Goal: Task Accomplishment & Management: Manage account settings

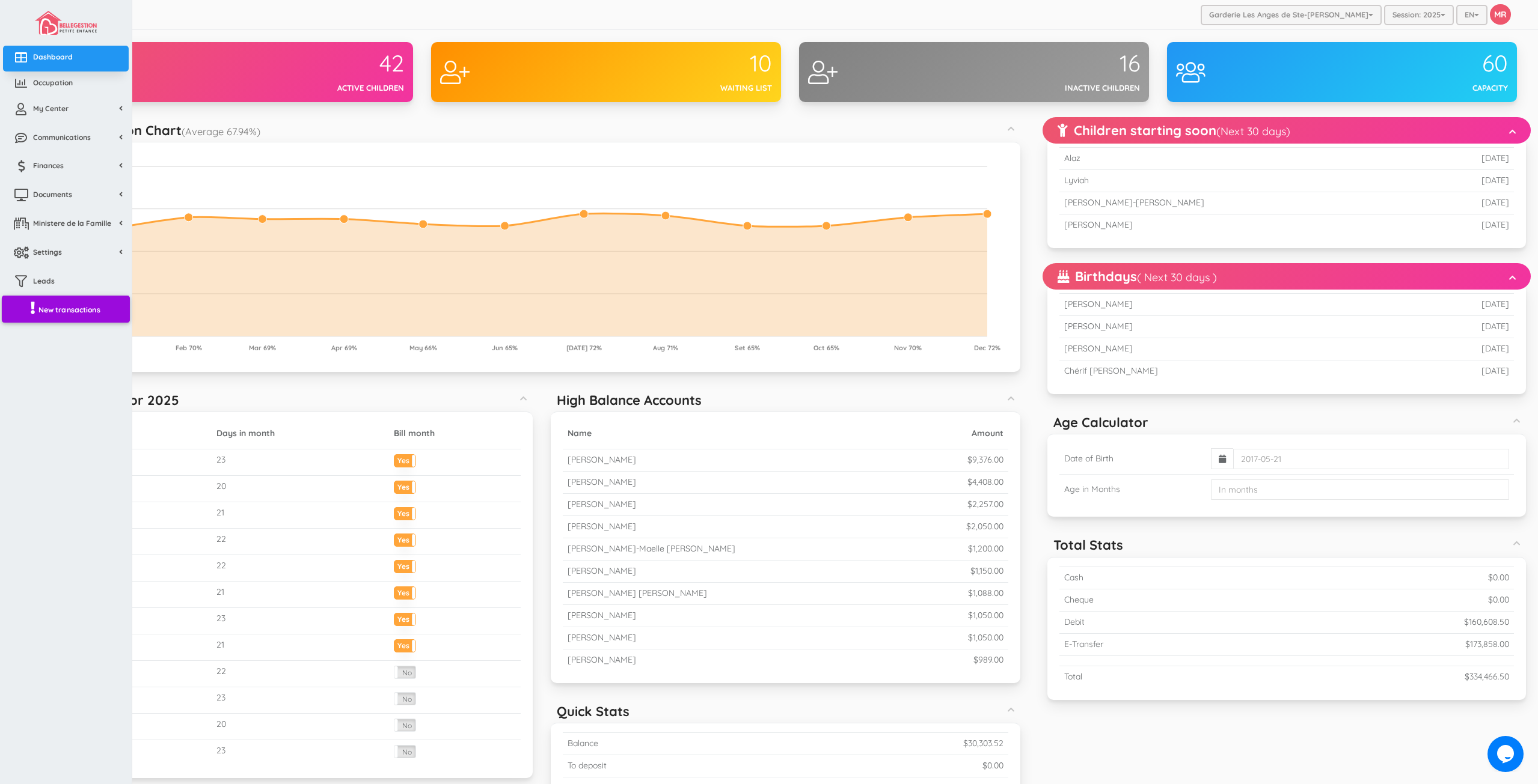
click at [53, 311] on span "New transactions" at bounding box center [69, 309] width 62 height 10
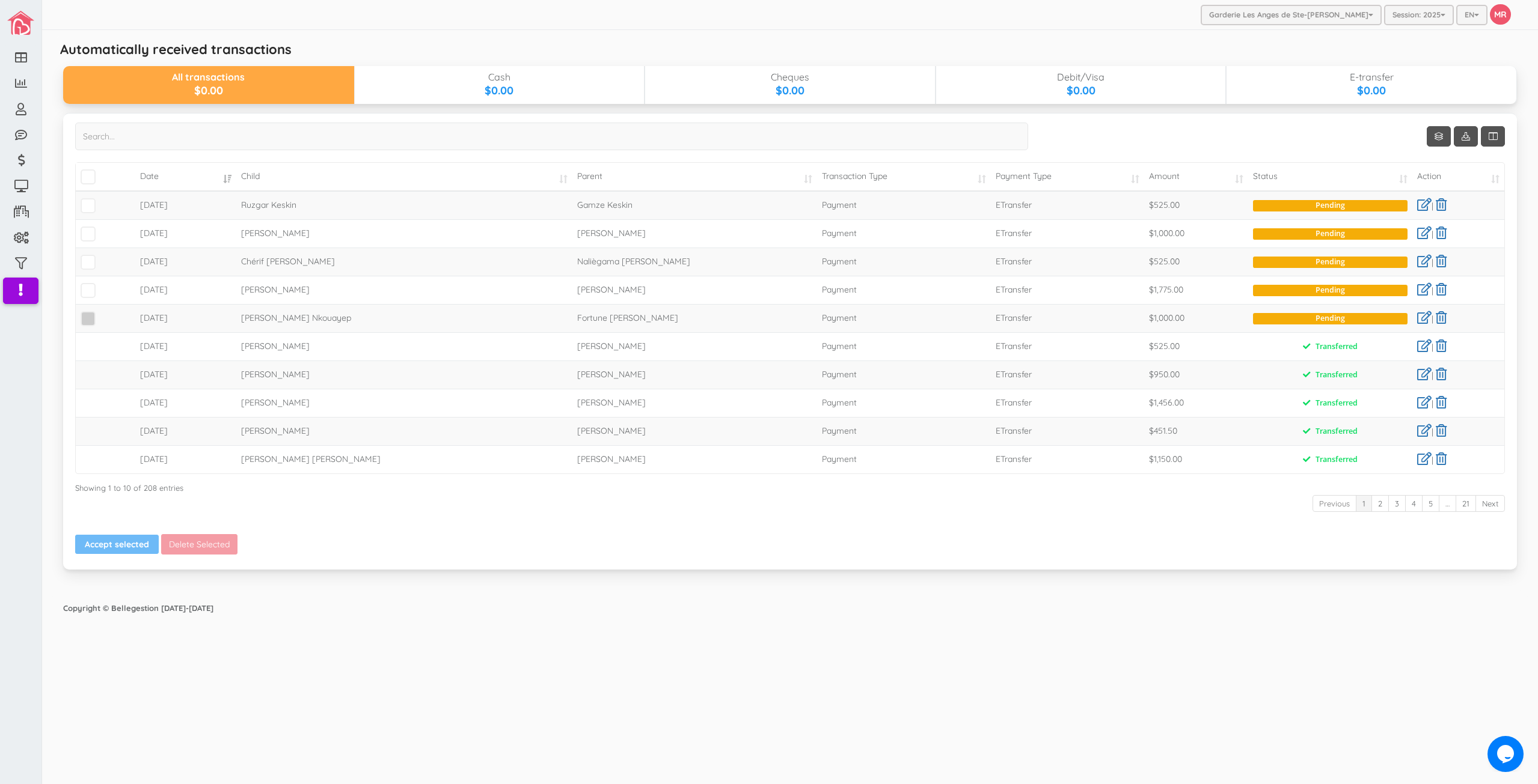
click at [93, 325] on span at bounding box center [88, 319] width 15 height 15
click at [101, 313] on input "checkbox" at bounding box center [101, 313] width 0 height 0
click at [85, 269] on span at bounding box center [88, 262] width 15 height 15
click at [101, 257] on input "checkbox" at bounding box center [101, 257] width 0 height 0
click at [86, 206] on span at bounding box center [88, 206] width 15 height 15
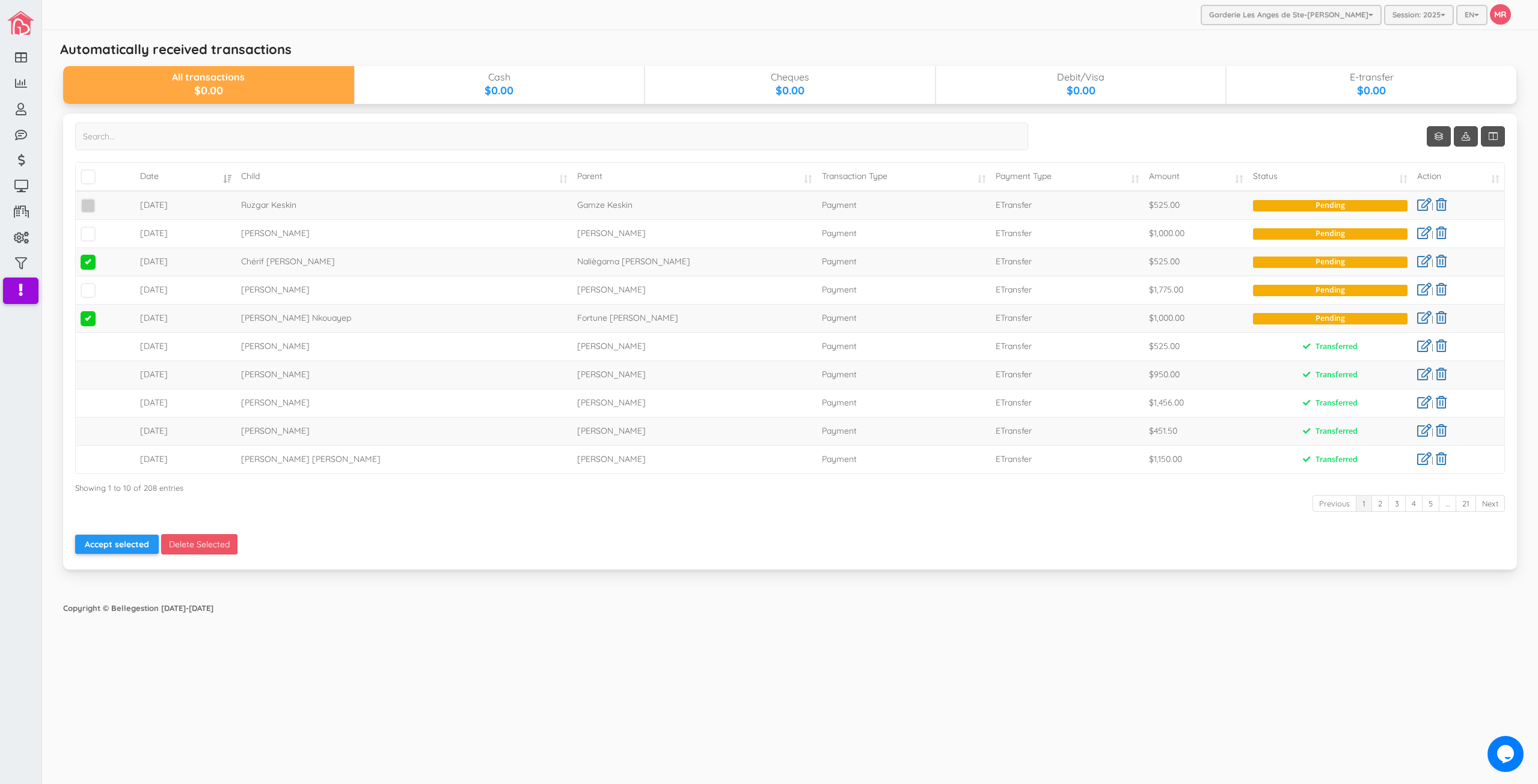
click at [101, 200] on input "checkbox" at bounding box center [101, 200] width 0 height 0
click at [144, 542] on button "Accept selected" at bounding box center [117, 545] width 84 height 20
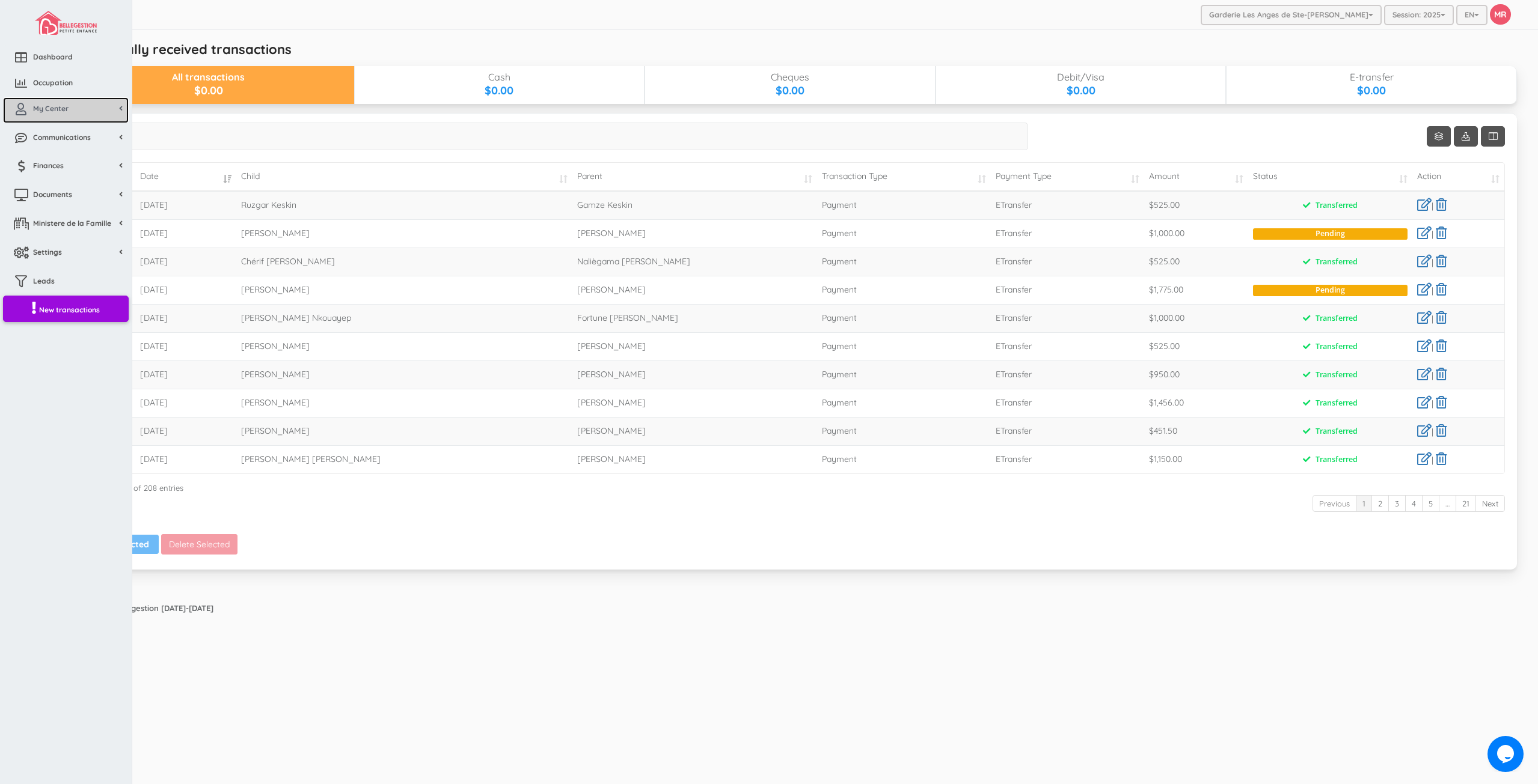
click at [27, 103] on icon at bounding box center [21, 109] width 24 height 12
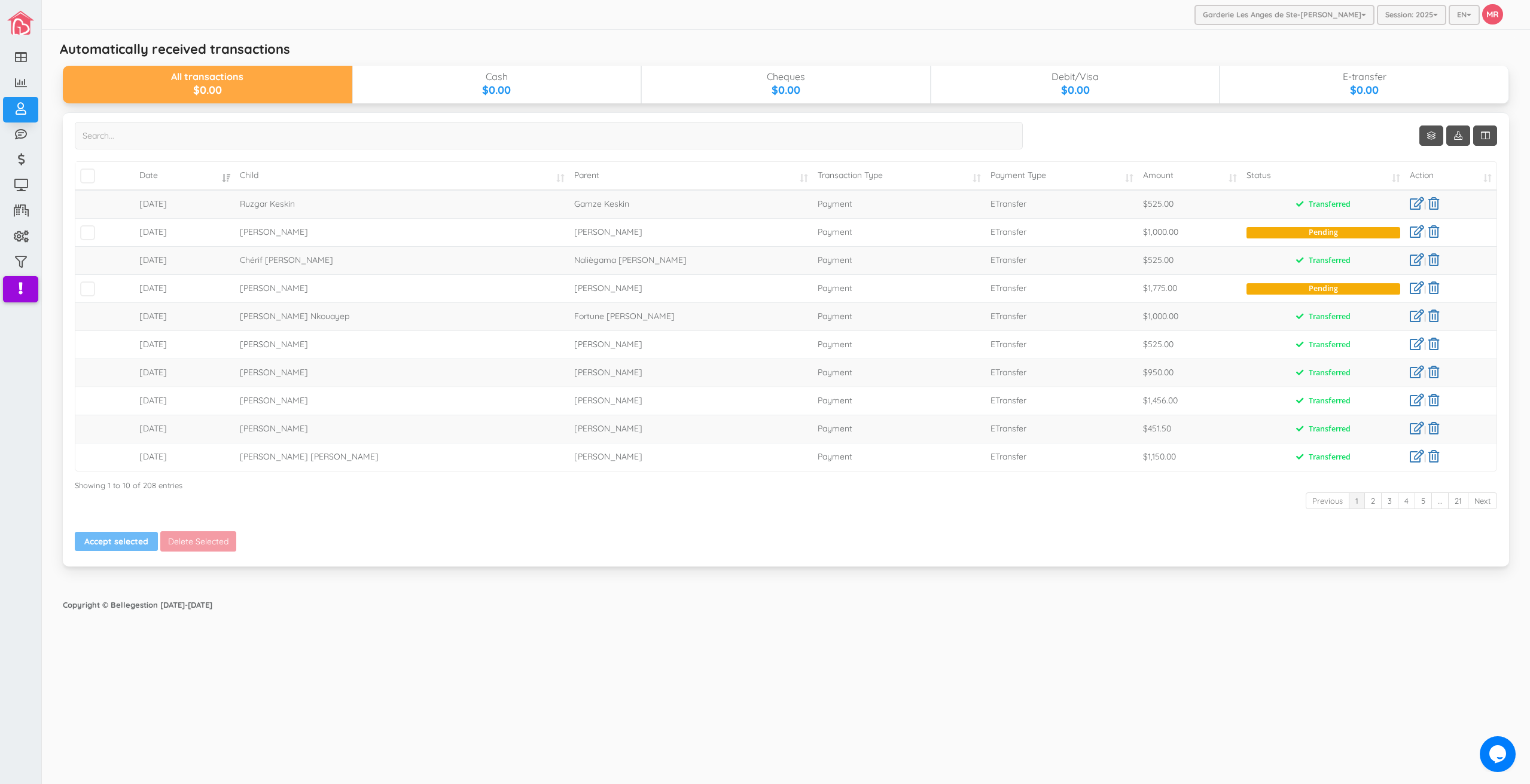
click at [690, 689] on div "Garderie Les Anges de Ste-[PERSON_NAME] Garderie Les Anges de Ste-[PERSON_NAME]…" at bounding box center [785, 392] width 1488 height 784
click at [427, 680] on div "Garderie Les Anges de Ste-[PERSON_NAME] Garderie Les Anges de Ste-[PERSON_NAME]…" at bounding box center [785, 392] width 1488 height 784
click at [538, 649] on div "Garderie Les Anges de Ste-Therese Garderie Les Anges de Ste-Therese Garderie Le…" at bounding box center [785, 392] width 1488 height 784
drag, startPoint x: 519, startPoint y: 337, endPoint x: 610, endPoint y: 343, distance: 91.2
click at [519, 337] on td "Isaaq Isidor Francois" at bounding box center [402, 344] width 335 height 28
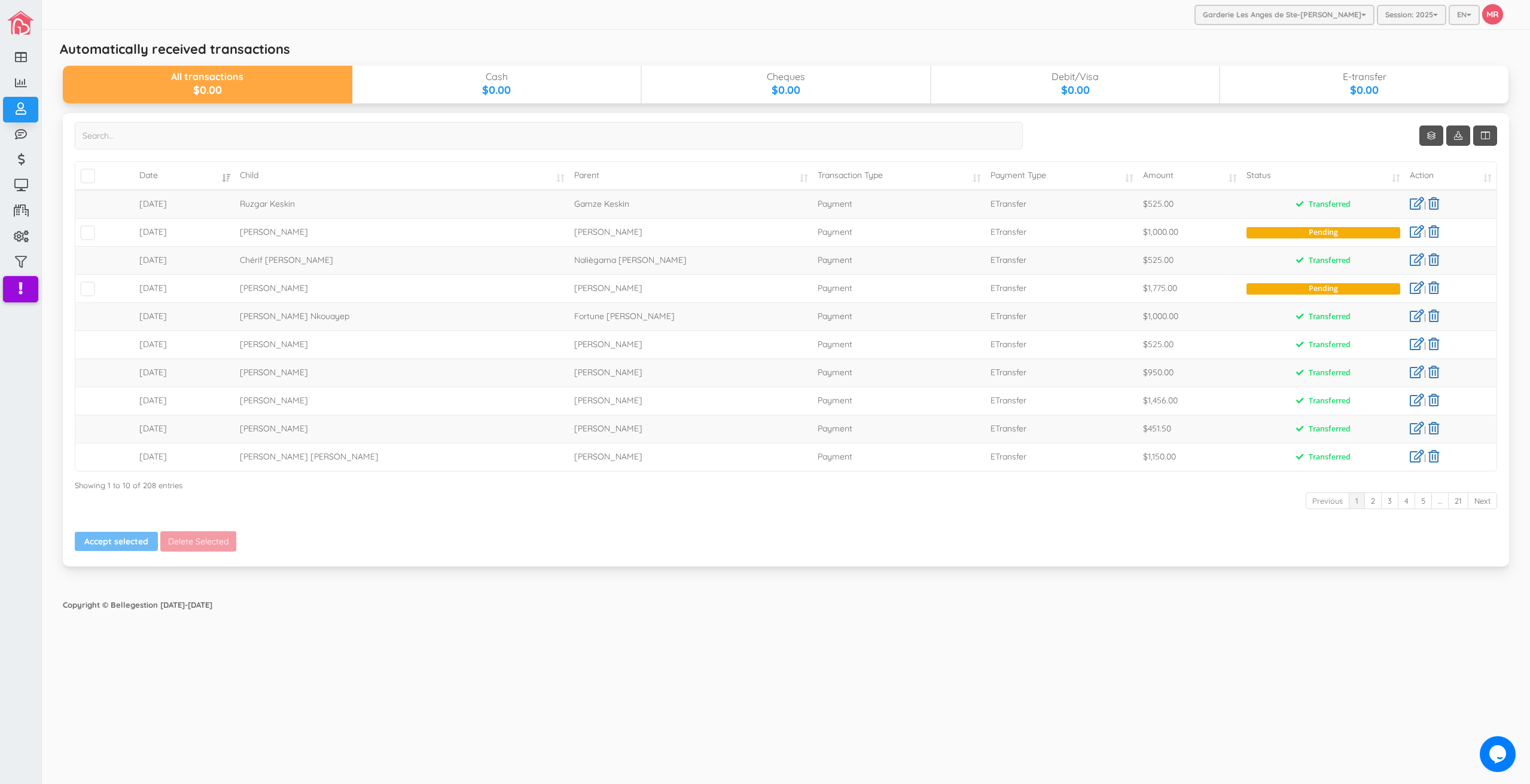
click at [570, 151] on label at bounding box center [549, 140] width 948 height 37
click at [570, 149] on input "search" at bounding box center [549, 136] width 948 height 28
click at [559, 133] on input "search" at bounding box center [549, 136] width 948 height 28
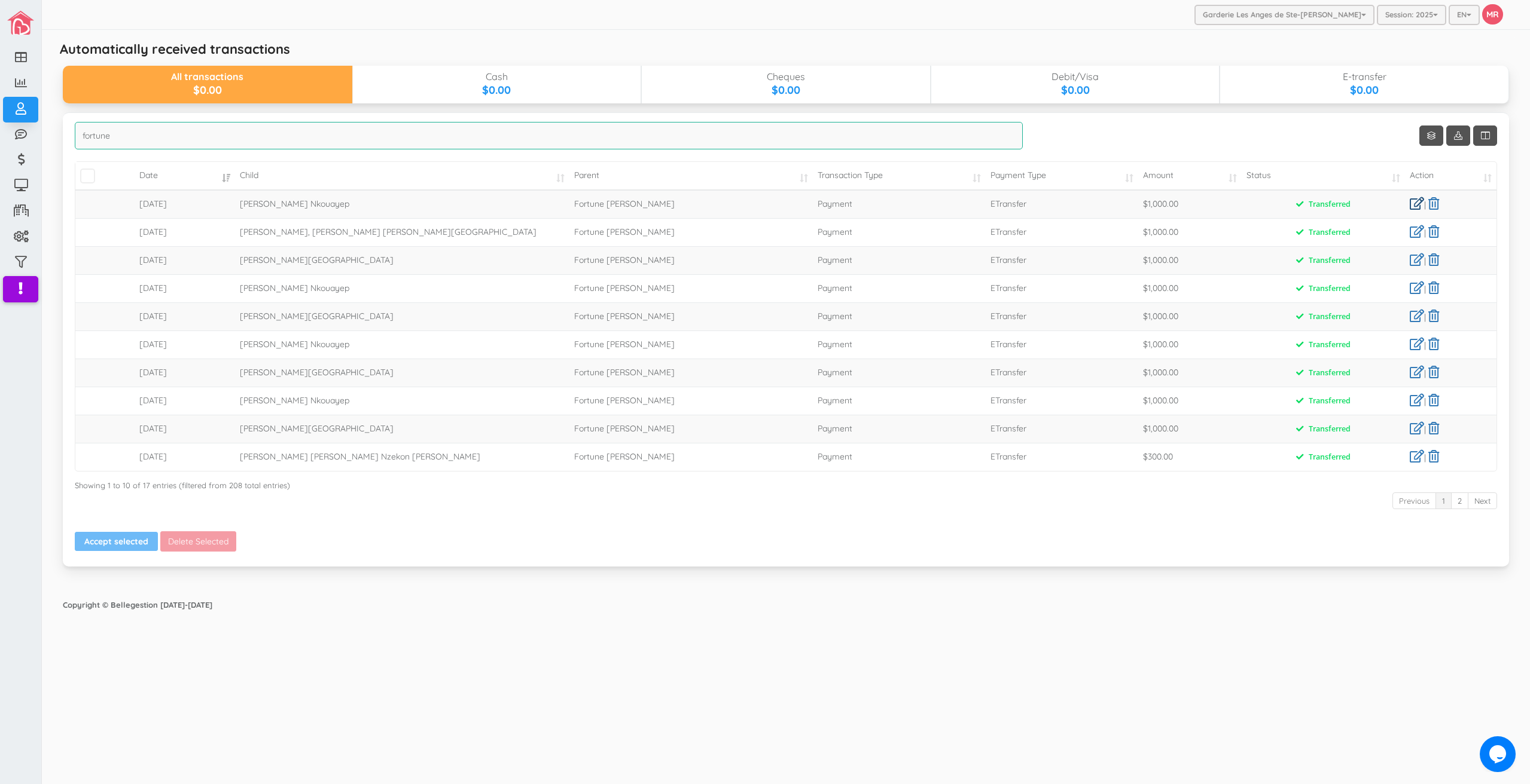
type input "fortune"
click at [1411, 201] on link at bounding box center [1417, 203] width 15 height 12
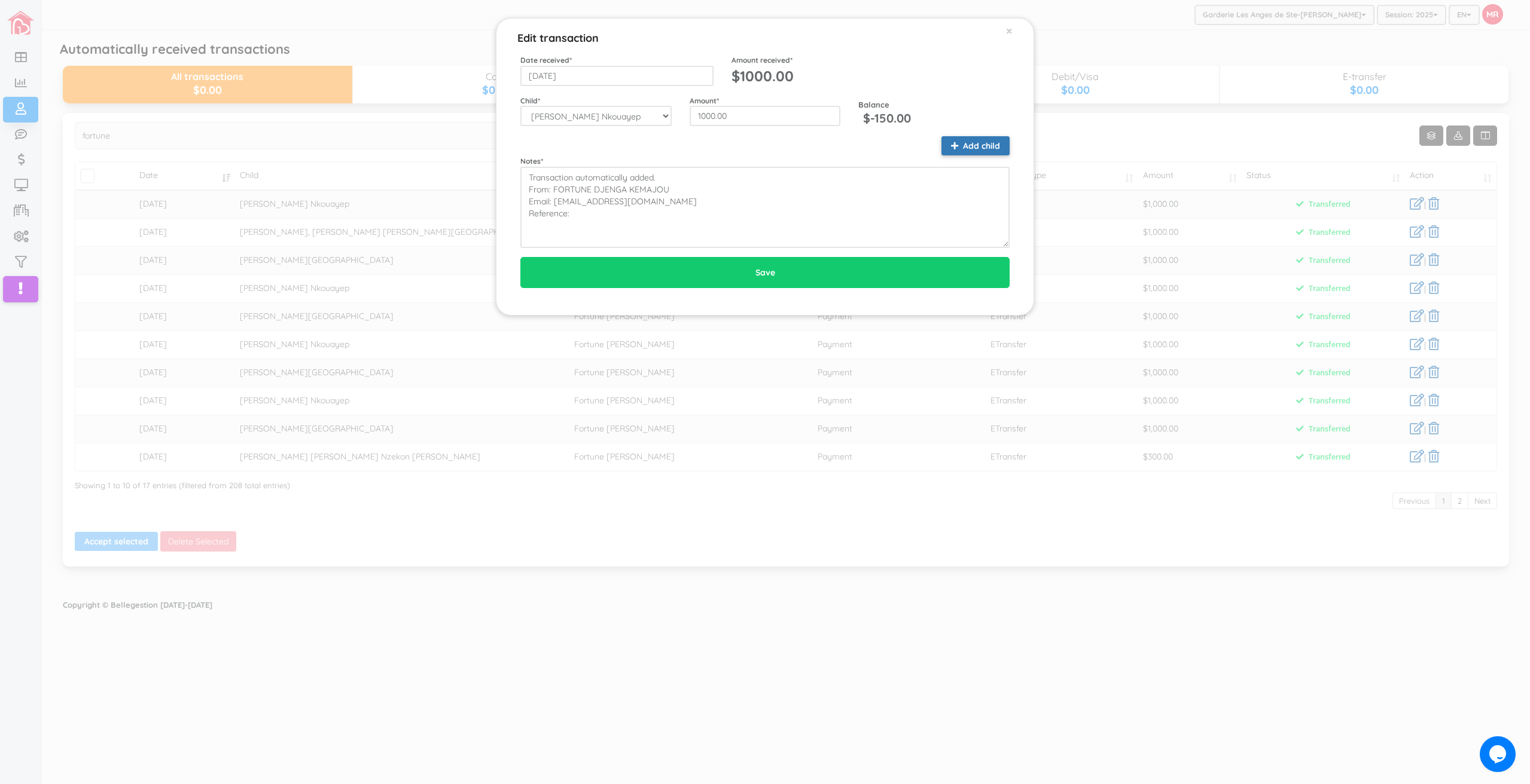
click at [949, 146] on button "Add child" at bounding box center [976, 146] width 68 height 19
type input "500.00"
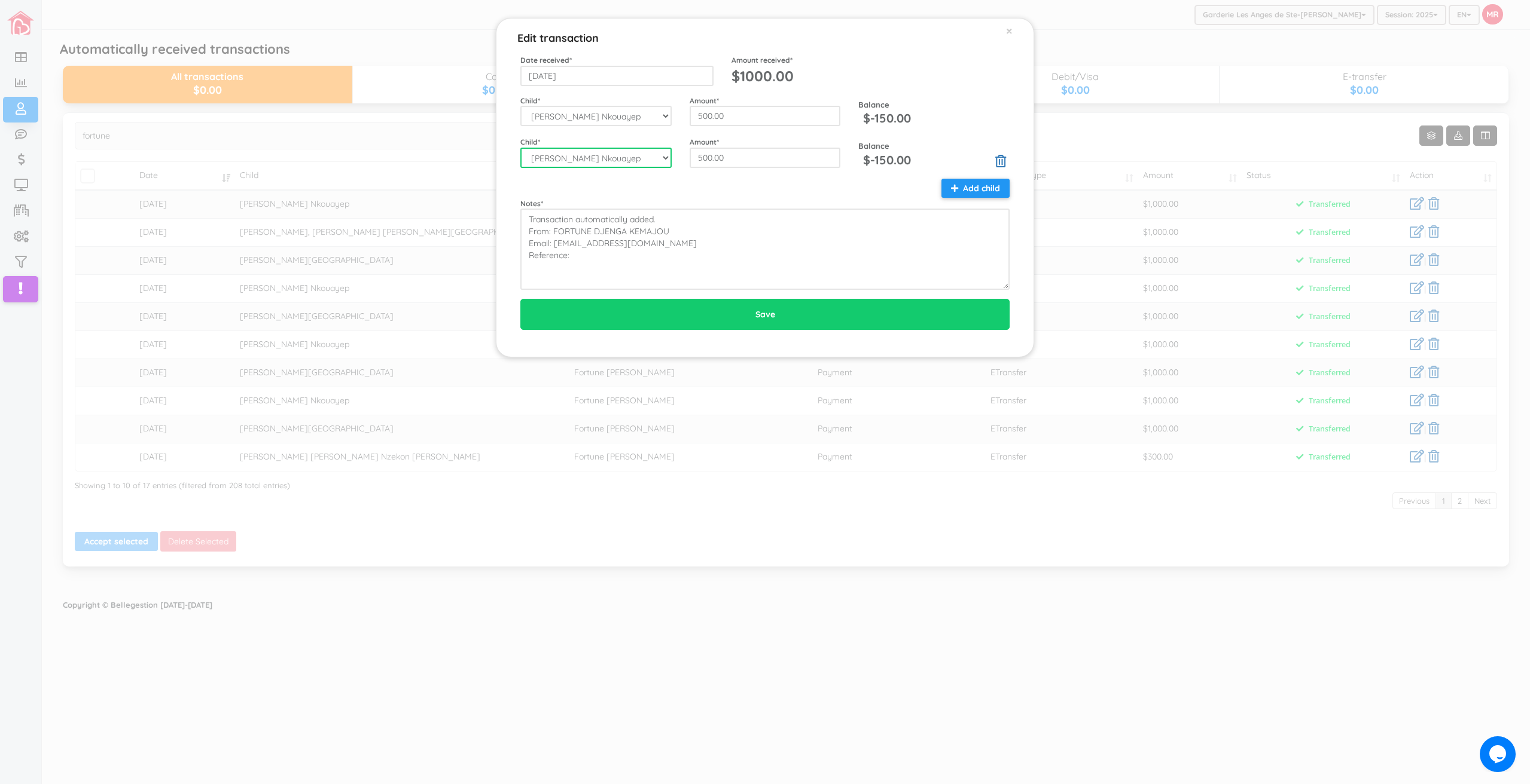
click at [660, 163] on select "--Select-- Aaliyah-Rose Fievre-Rene Alaz Keskin Alianna-Jo Quintal Alice Pellet…" at bounding box center [596, 158] width 151 height 20
select select "1613"
click at [520, 148] on select "--Select-- Aaliyah-Rose Fievre-Rene Alaz Keskin Alianna-Jo Quintal Alice Pellet…" at bounding box center [596, 158] width 151 height 20
click at [657, 185] on div "Notes * Transaction automatically added. From: FORTUNE DJENGA KEMAJOU Email: dj…" at bounding box center [765, 234] width 507 height 112
click at [676, 189] on div "Notes * Transaction automatically added. From: FORTUNE DJENGA KEMAJOU Email: dj…" at bounding box center [765, 234] width 507 height 112
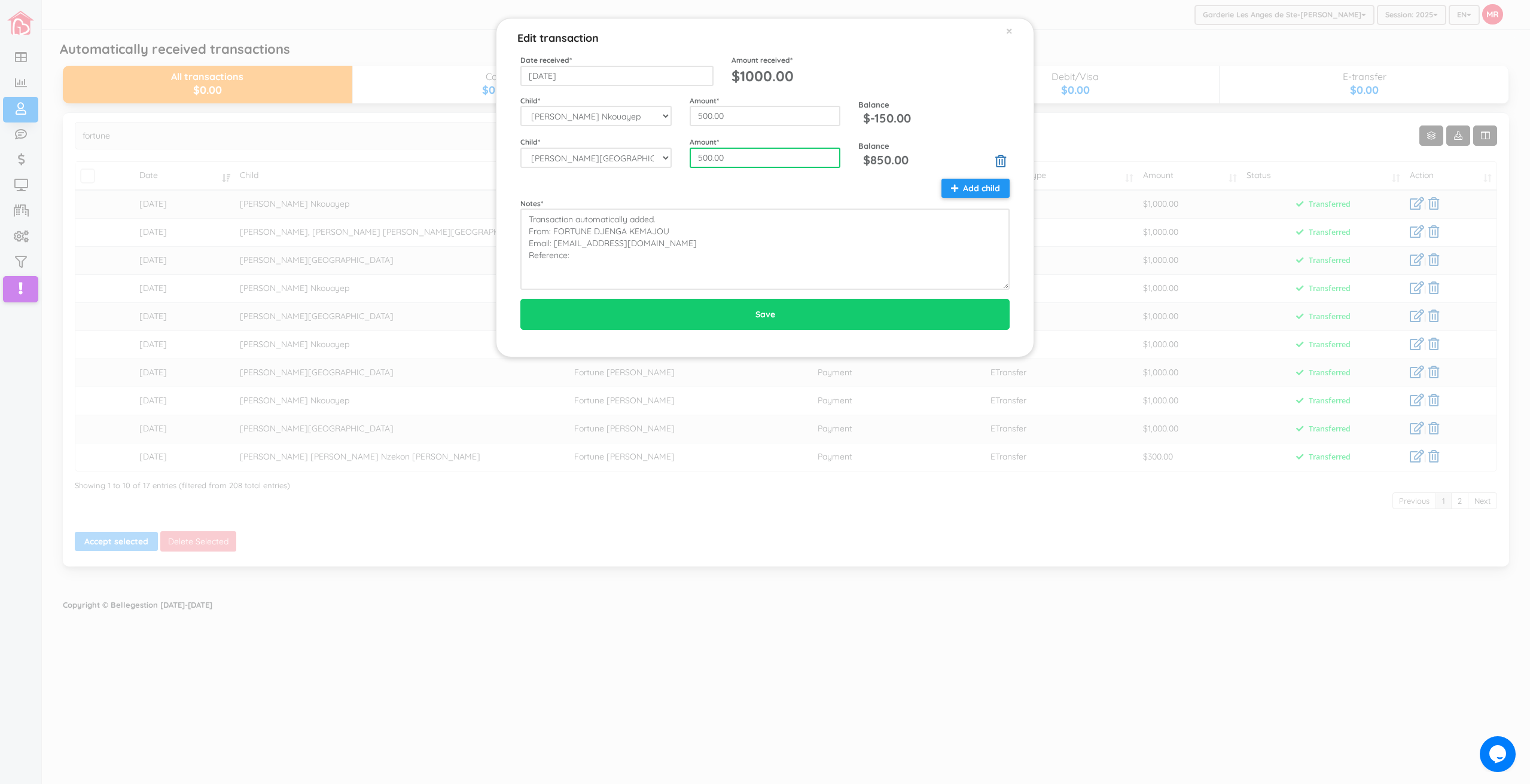
drag, startPoint x: 752, startPoint y: 167, endPoint x: 686, endPoint y: 161, distance: 66.3
click at [686, 161] on div "Amount * 500.00" at bounding box center [765, 152] width 170 height 32
type input "850"
drag, startPoint x: 782, startPoint y: 116, endPoint x: 692, endPoint y: 115, distance: 90.0
click at [692, 115] on input "500.00" at bounding box center [765, 115] width 151 height 20
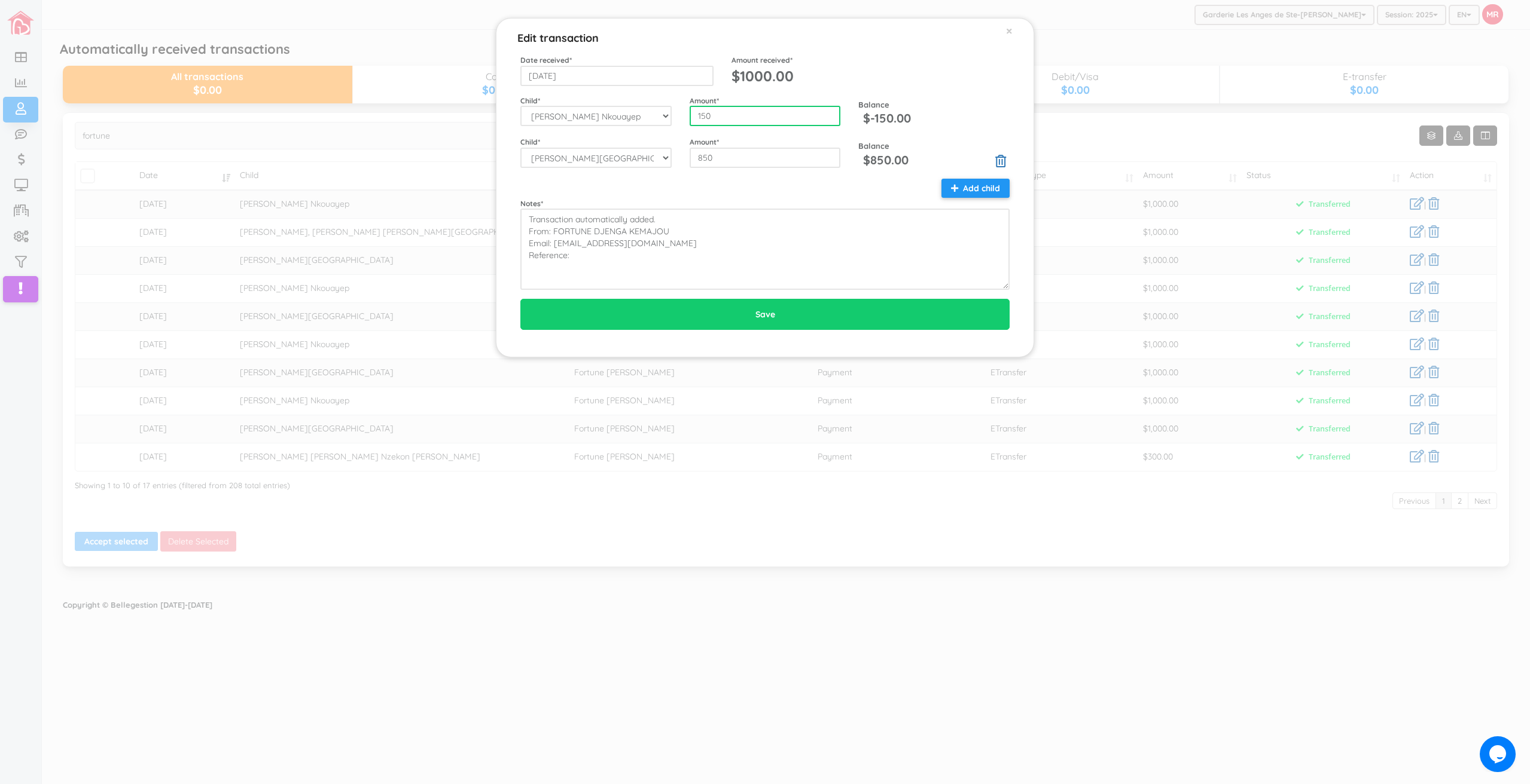
type input "150"
click at [742, 192] on div "Notes * Transaction automatically added. From: FORTUNE DJENGA KEMAJOU Email: dj…" at bounding box center [765, 234] width 507 height 112
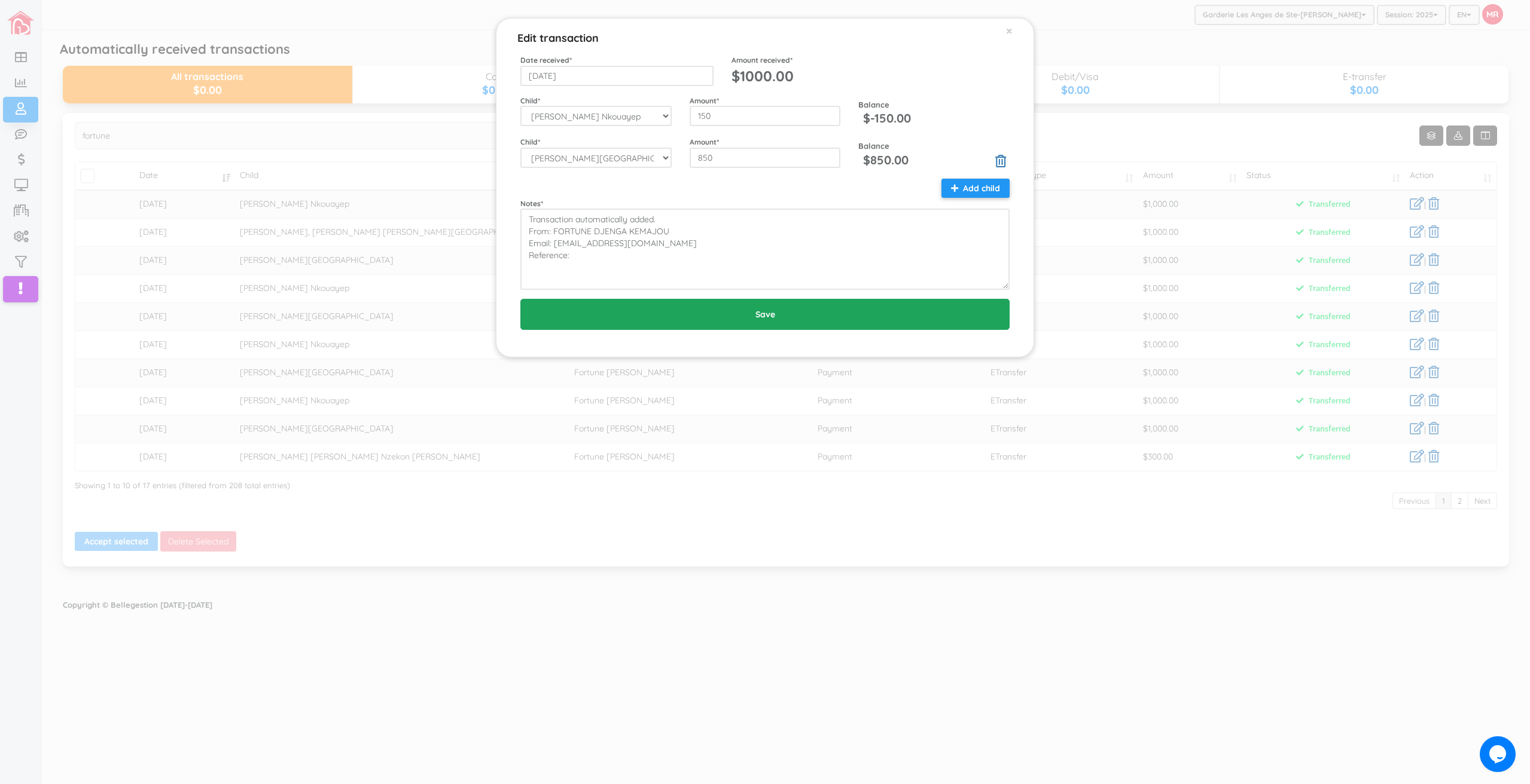
click at [791, 311] on input "Save" at bounding box center [765, 314] width 489 height 31
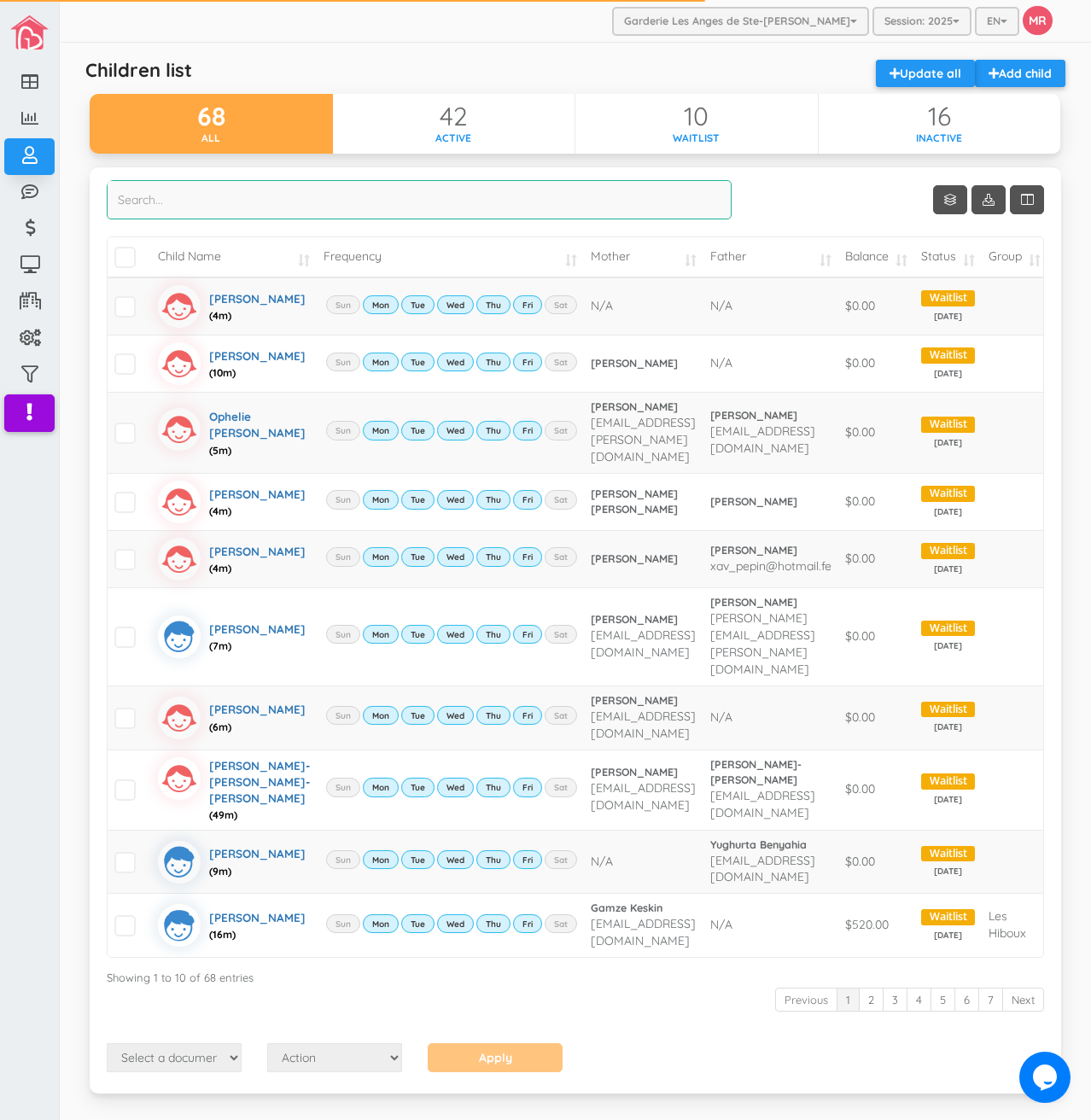
click at [246, 204] on input "search" at bounding box center [420, 200] width 625 height 40
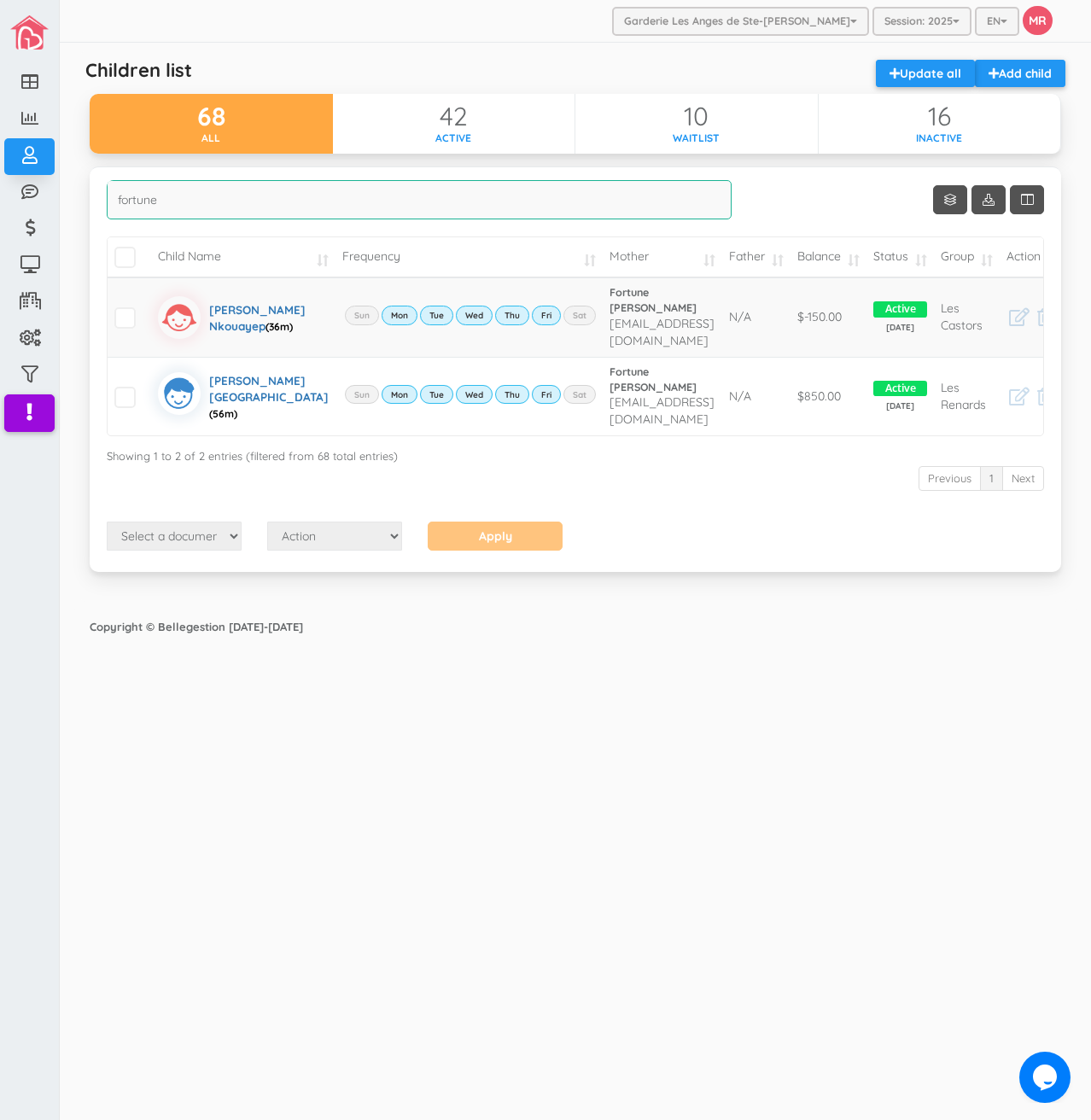
type input "fortune"
click at [574, 864] on div "Garderie Les Anges de Ste-[PERSON_NAME] Garderie Les Anges de Ste-[PERSON_NAME]…" at bounding box center [575, 560] width 1031 height 1120
click at [289, 840] on div "Garderie Les Anges de Ste-[PERSON_NAME] Garderie Les Anges de Ste-[PERSON_NAME]…" at bounding box center [575, 560] width 1031 height 1120
click at [448, 936] on div "Garderie Les Anges de Ste-Therese Garderie Les Anges de Ste-Therese Garderie Le…" at bounding box center [575, 560] width 1031 height 1120
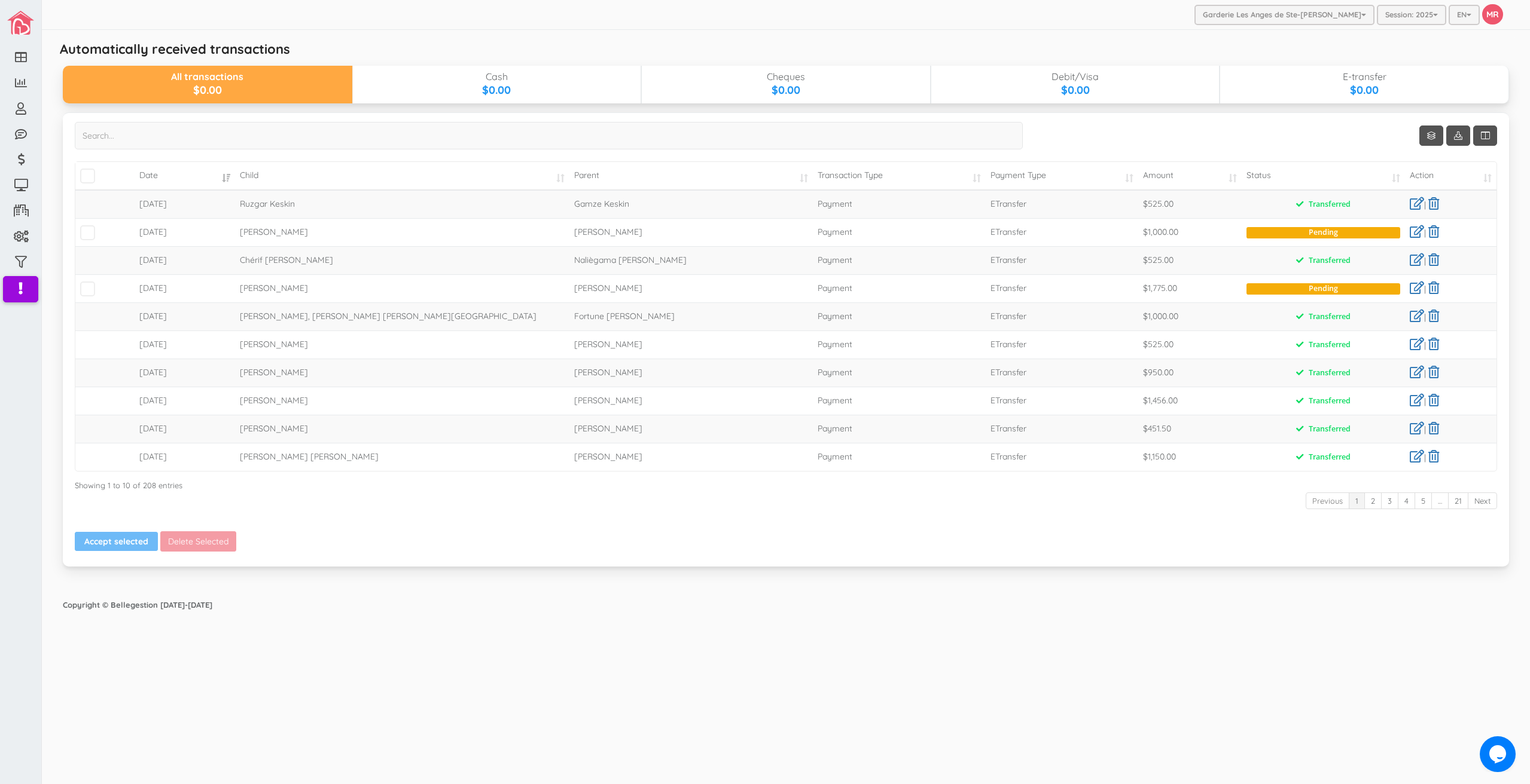
click at [270, 292] on span "[PERSON_NAME]" at bounding box center [274, 287] width 68 height 10
click at [655, 649] on div "Garderie Les Anges de Ste-[PERSON_NAME] Garderie Les Anges de Ste-[PERSON_NAME]…" at bounding box center [785, 392] width 1488 height 784
click at [243, 139] on input "search" at bounding box center [549, 136] width 948 height 28
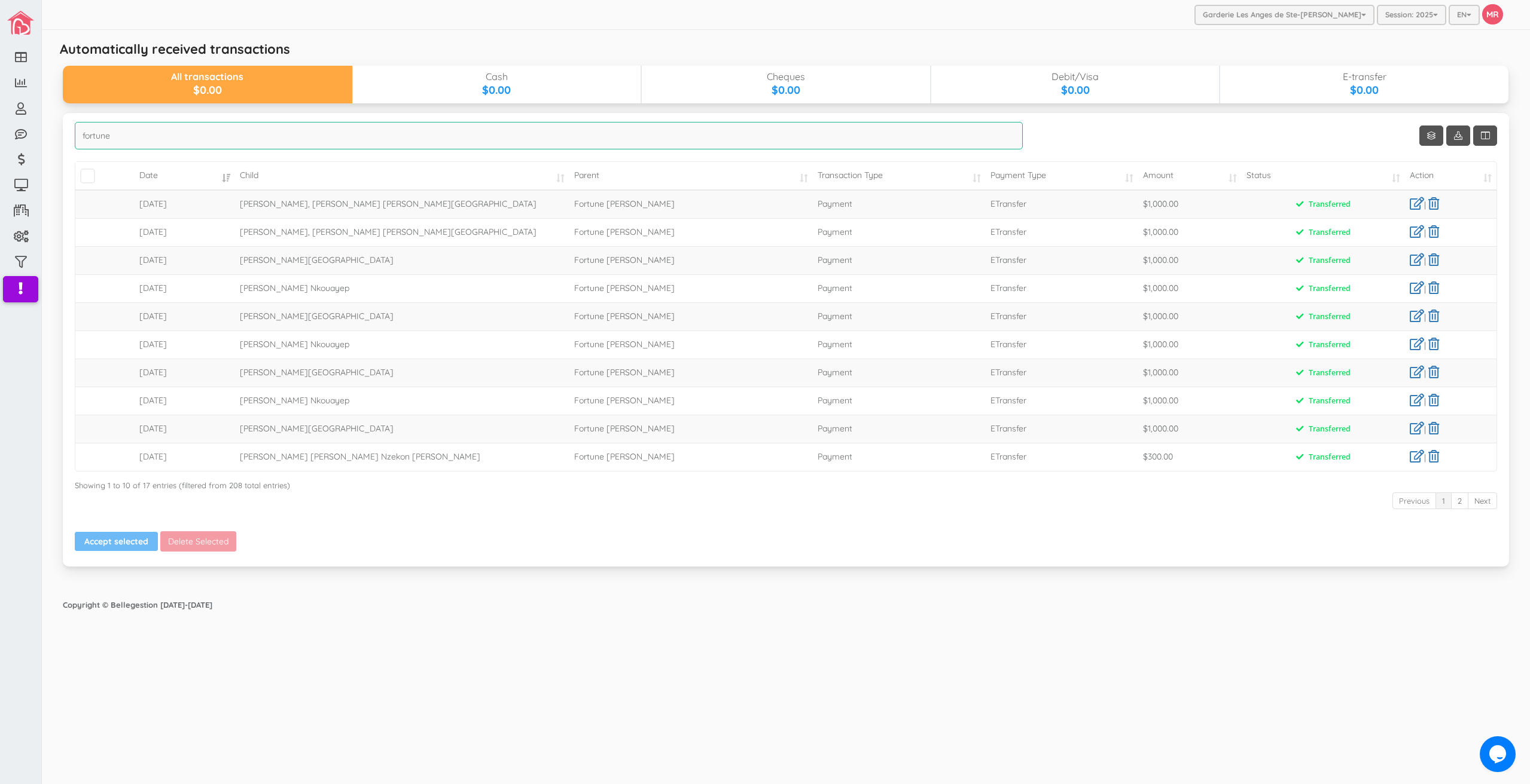
type input "fortune"
click at [293, 287] on span "[PERSON_NAME] Nkouayep" at bounding box center [295, 287] width 110 height 10
click at [1410, 233] on link at bounding box center [1417, 231] width 15 height 12
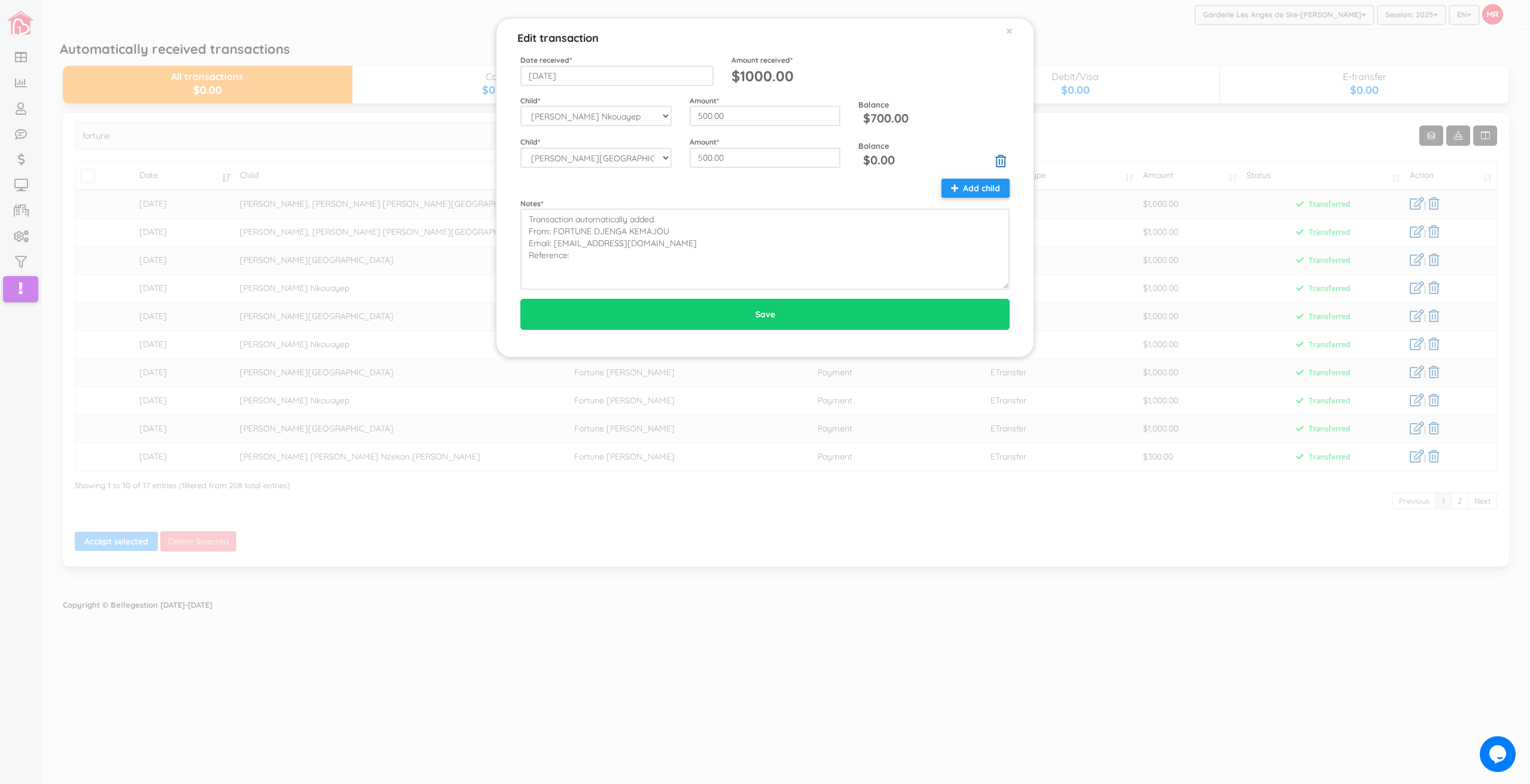
click at [573, 483] on div "Edit transaction × Date received * [DATE] Amount received * $1000.00 Child * --…" at bounding box center [765, 392] width 1530 height 784
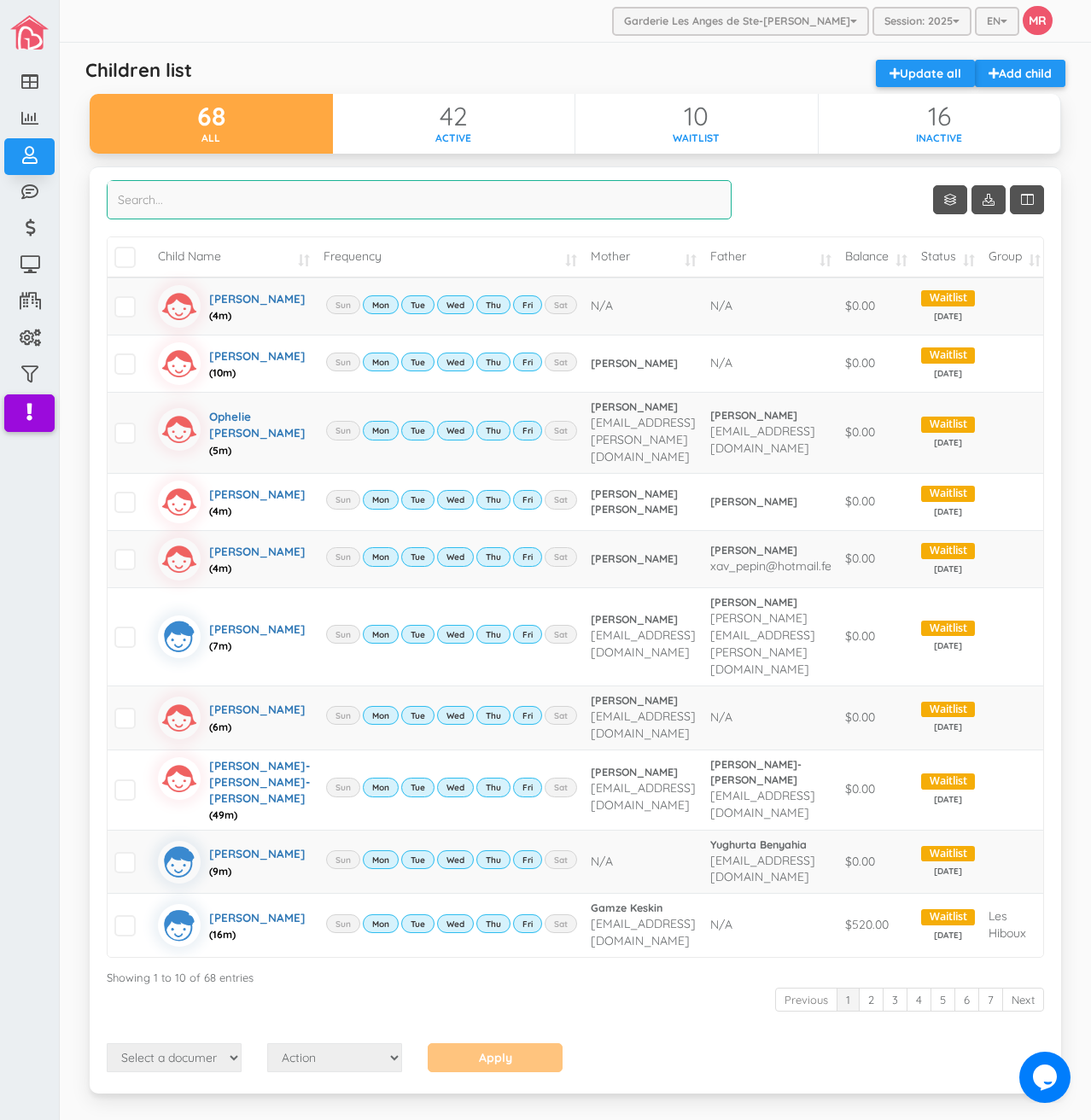
click at [241, 186] on input "search" at bounding box center [420, 200] width 625 height 40
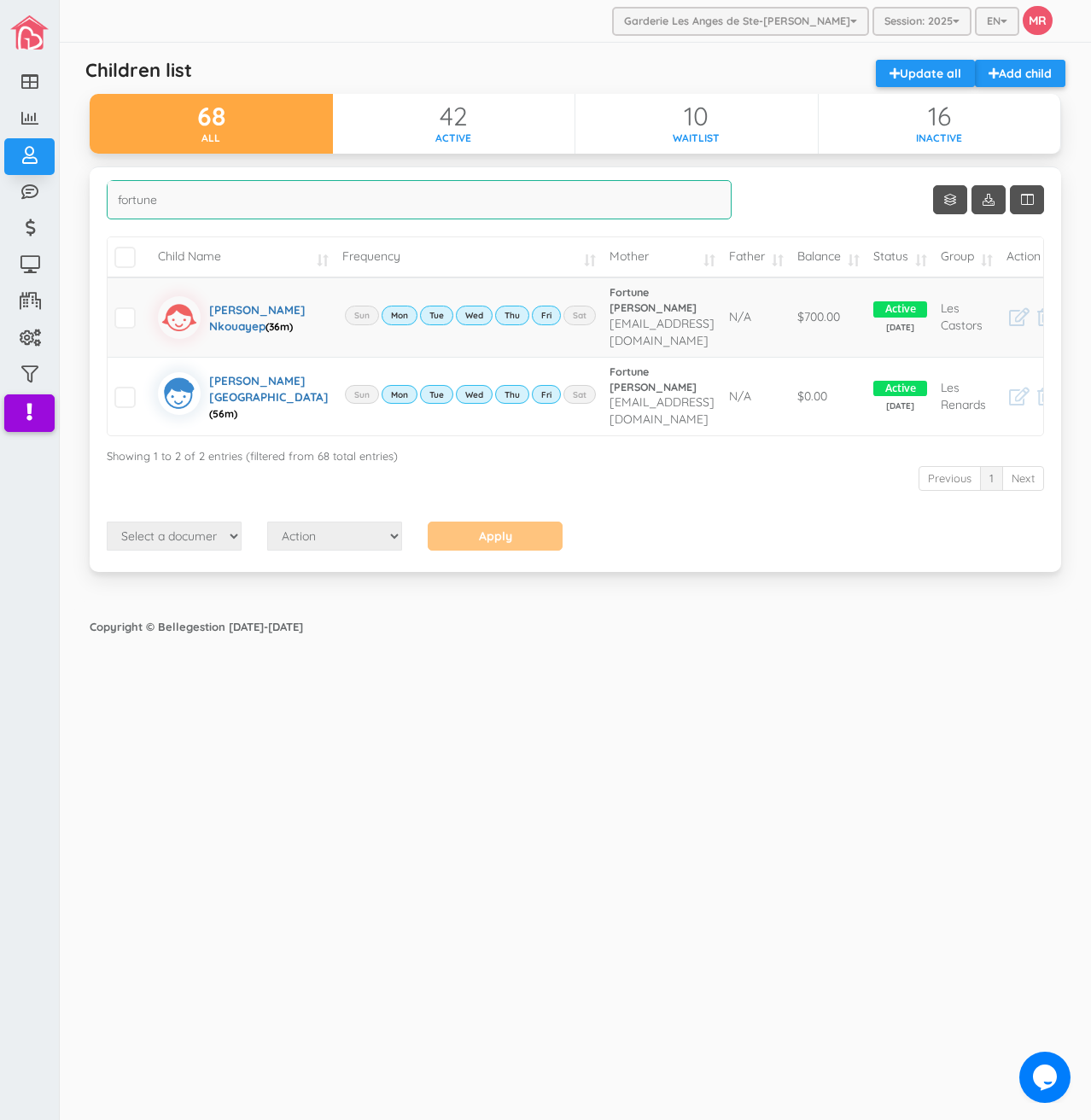
type input "fortune"
click at [235, 97] on div "68 All" at bounding box center [210, 124] width 243 height 60
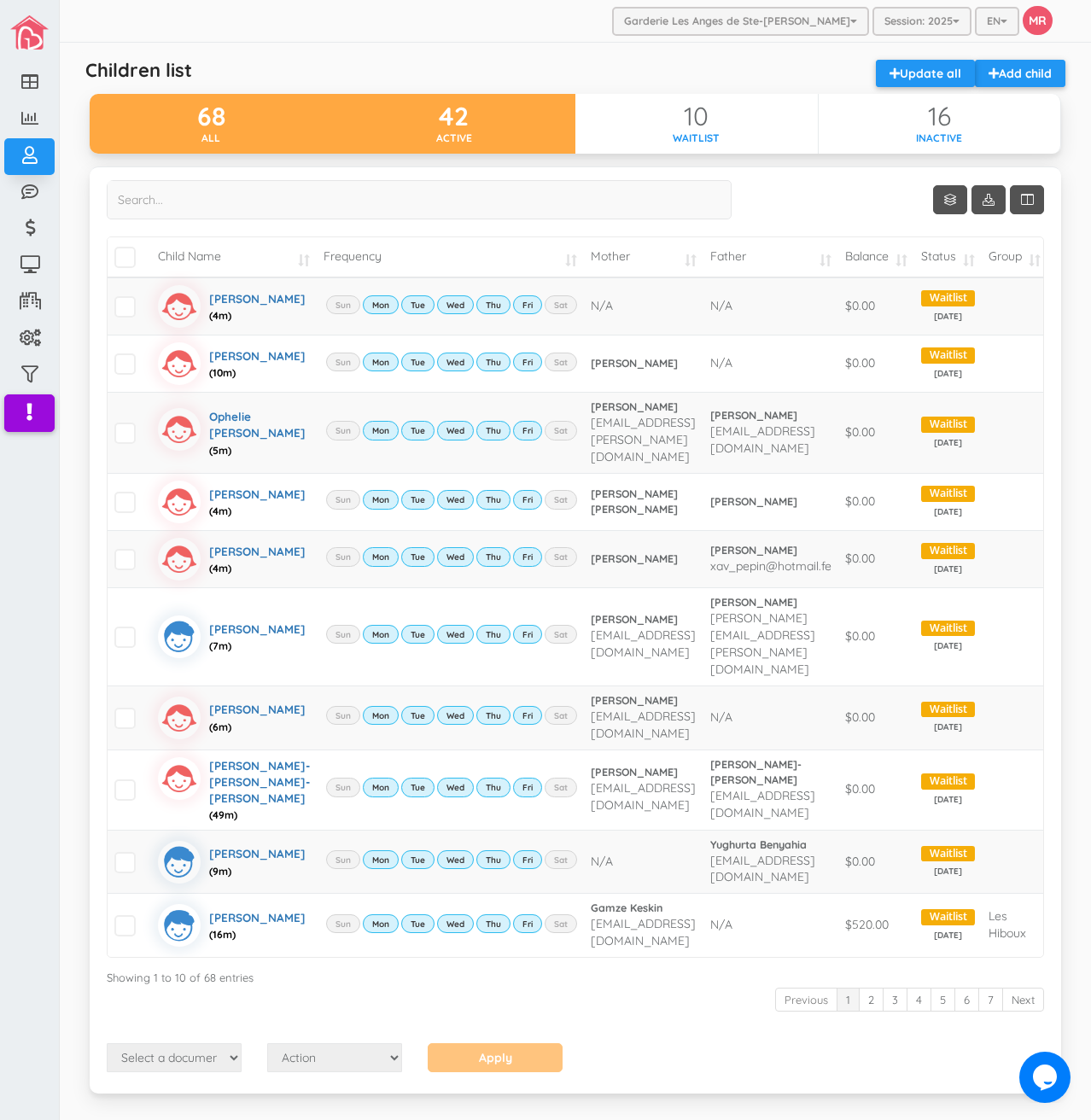
click at [446, 113] on div "42" at bounding box center [454, 116] width 243 height 28
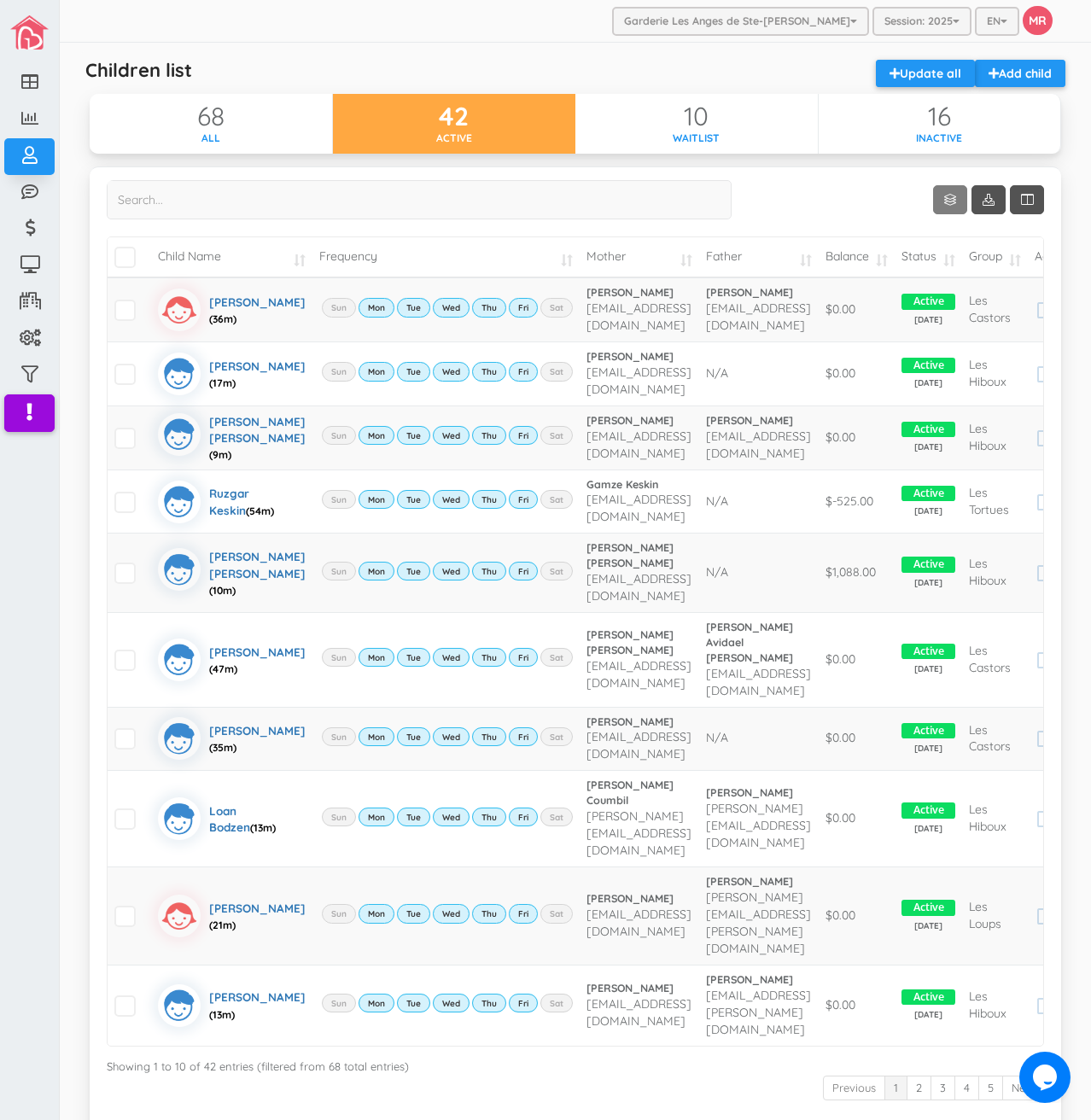
click at [935, 196] on link "Show 10 rows" at bounding box center [950, 199] width 34 height 29
click at [943, 298] on link "50" at bounding box center [962, 299] width 130 height 27
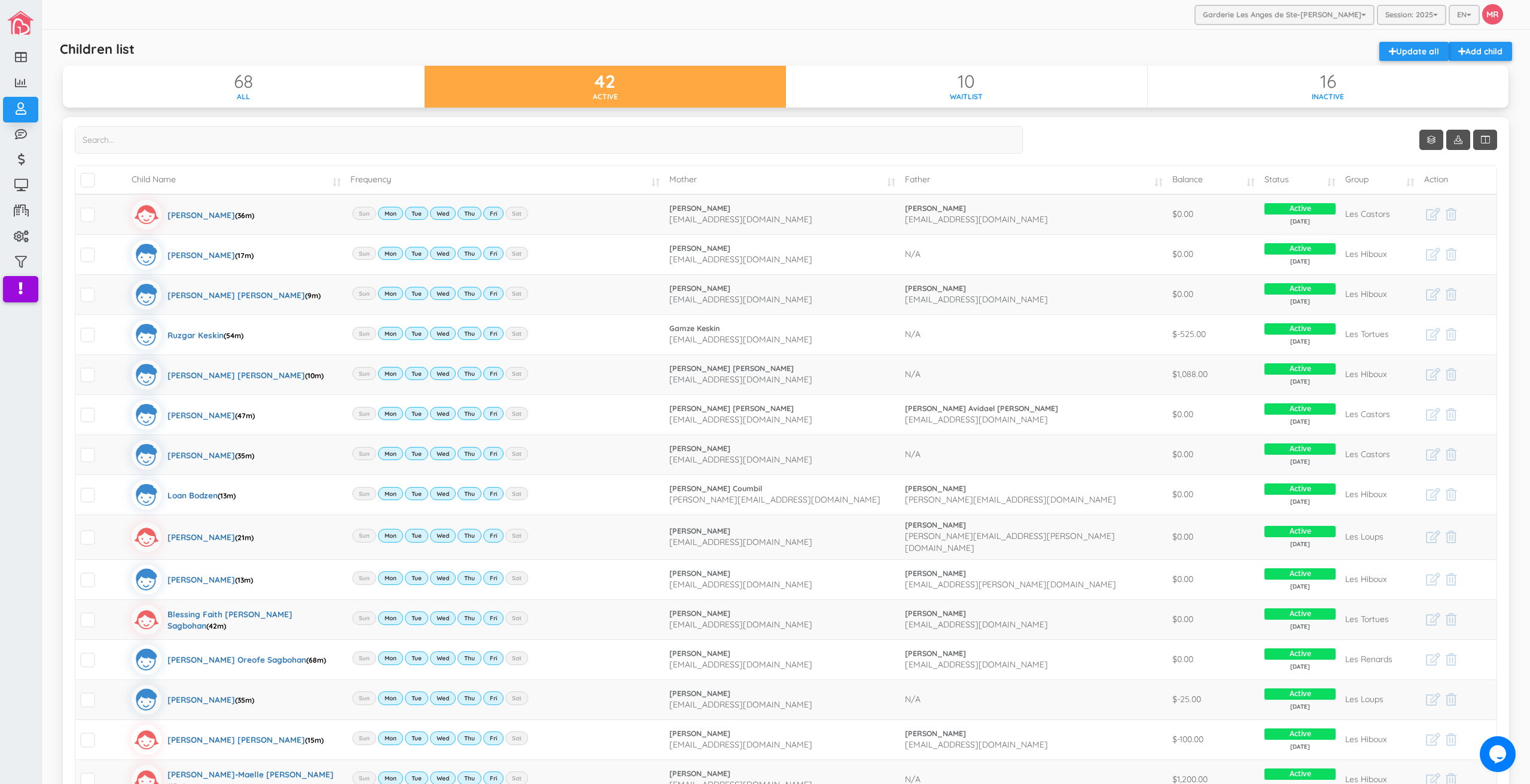
click at [764, 182] on td "Balance" at bounding box center [1213, 180] width 92 height 28
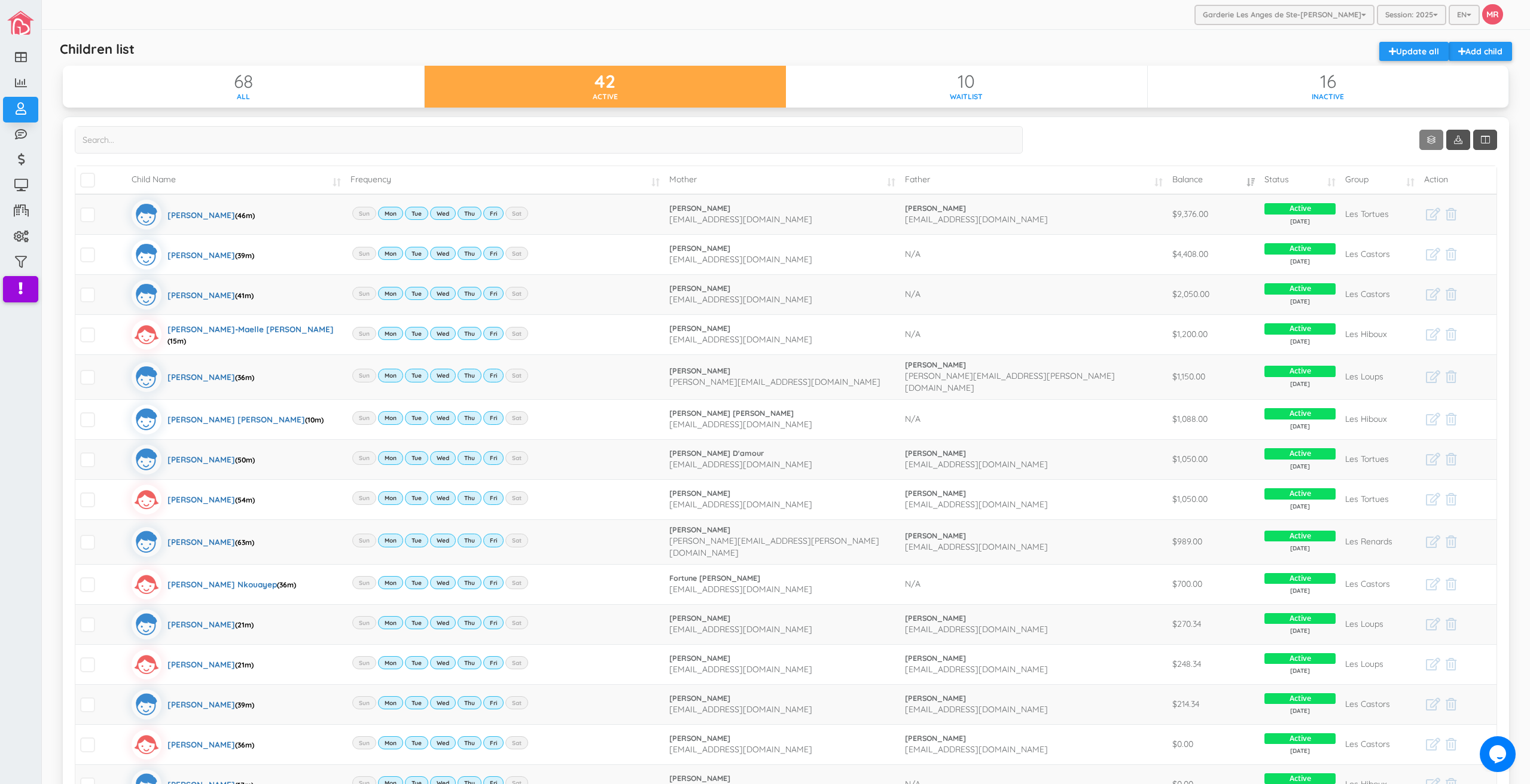
click at [764, 135] on link "Show 50 rows" at bounding box center [1431, 140] width 24 height 20
click at [764, 187] on link "25" at bounding box center [1440, 186] width 91 height 19
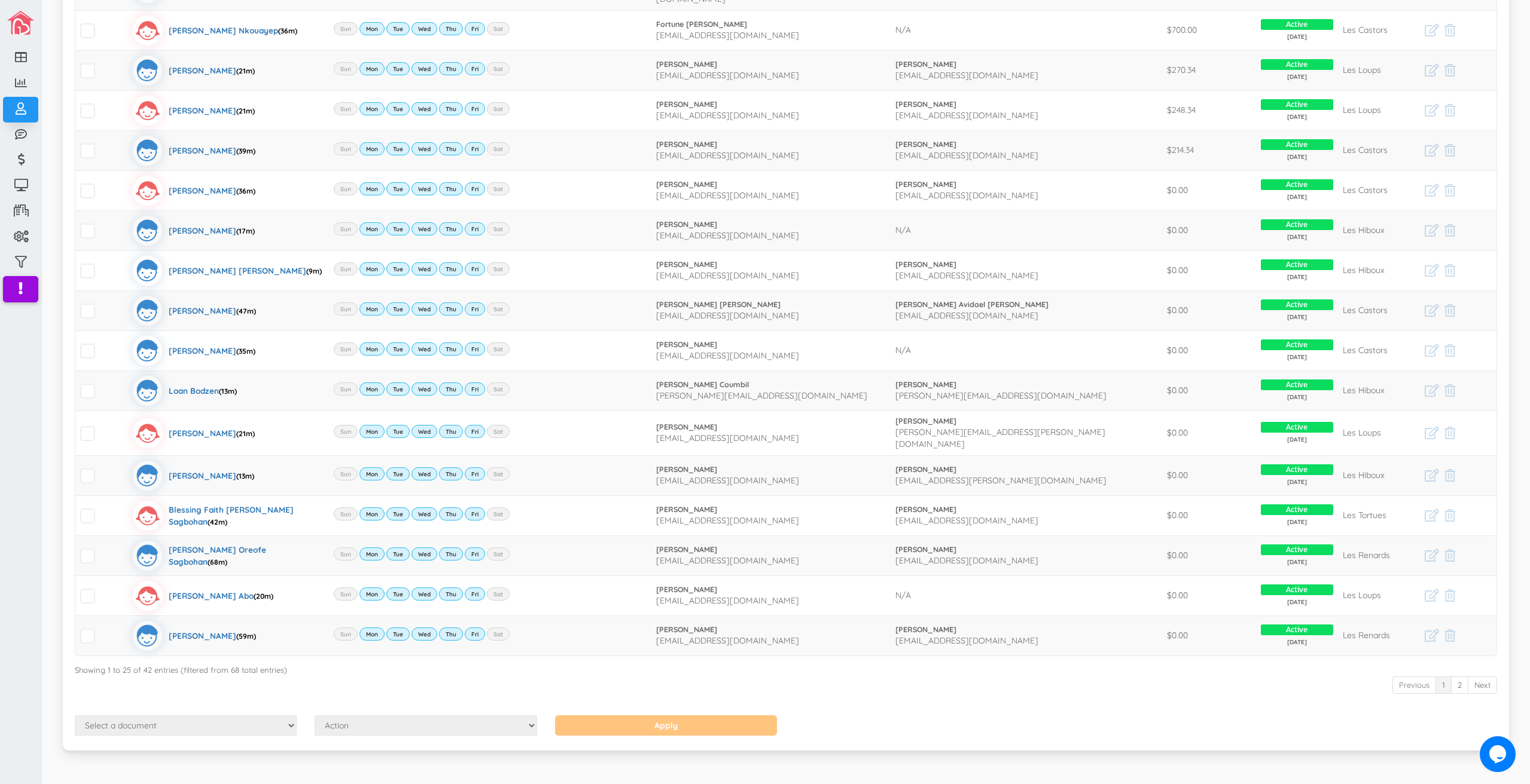
scroll to position [556, 0]
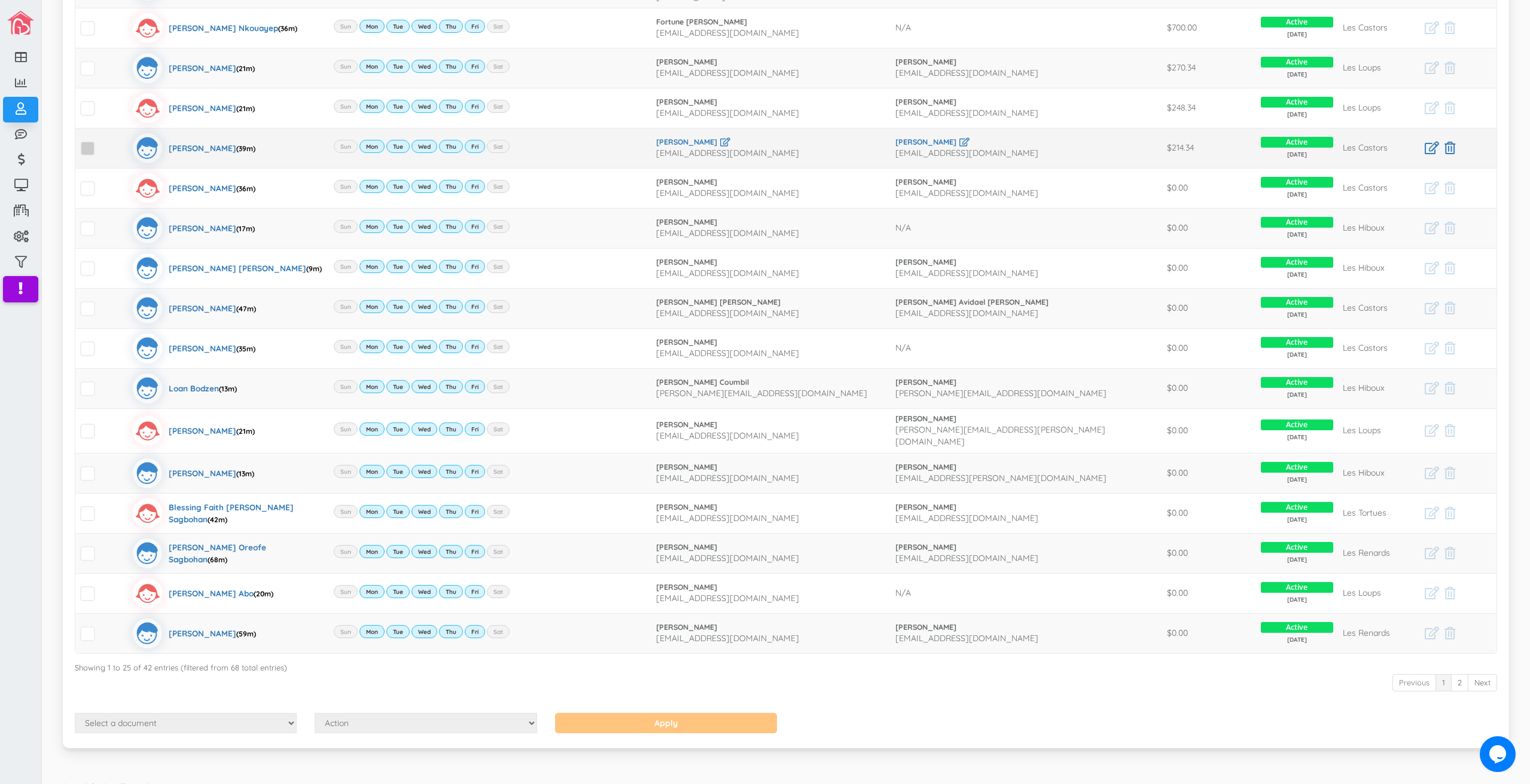
click at [89, 141] on span at bounding box center [88, 149] width 15 height 15
click at [101, 144] on input "checkbox" at bounding box center [101, 144] width 0 height 0
click at [85, 141] on span at bounding box center [88, 149] width 15 height 15
click at [101, 144] on input "checkbox" at bounding box center [101, 144] width 0 height 0
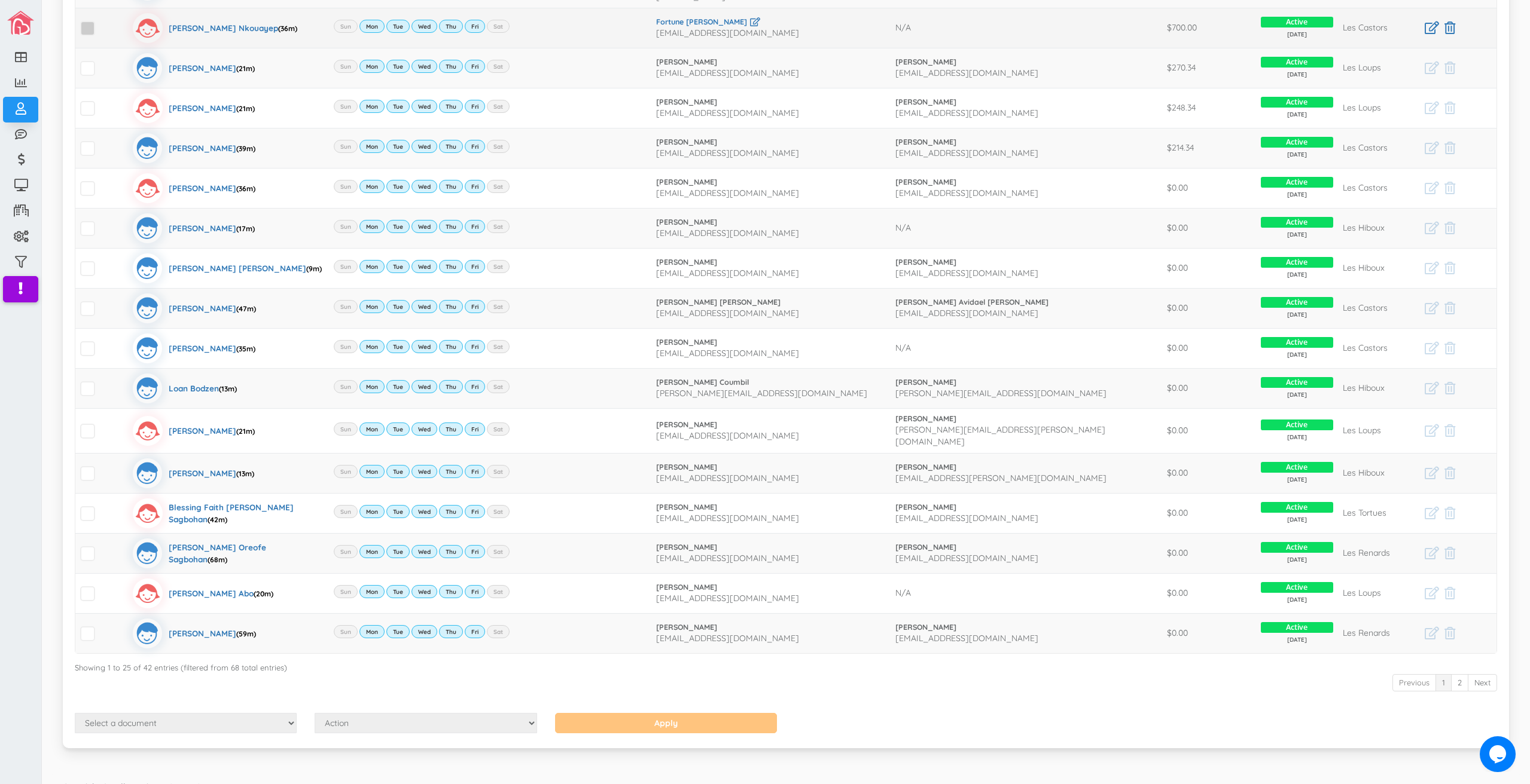
click at [85, 21] on span at bounding box center [88, 28] width 15 height 15
click at [101, 24] on input "checkbox" at bounding box center [101, 24] width 0 height 0
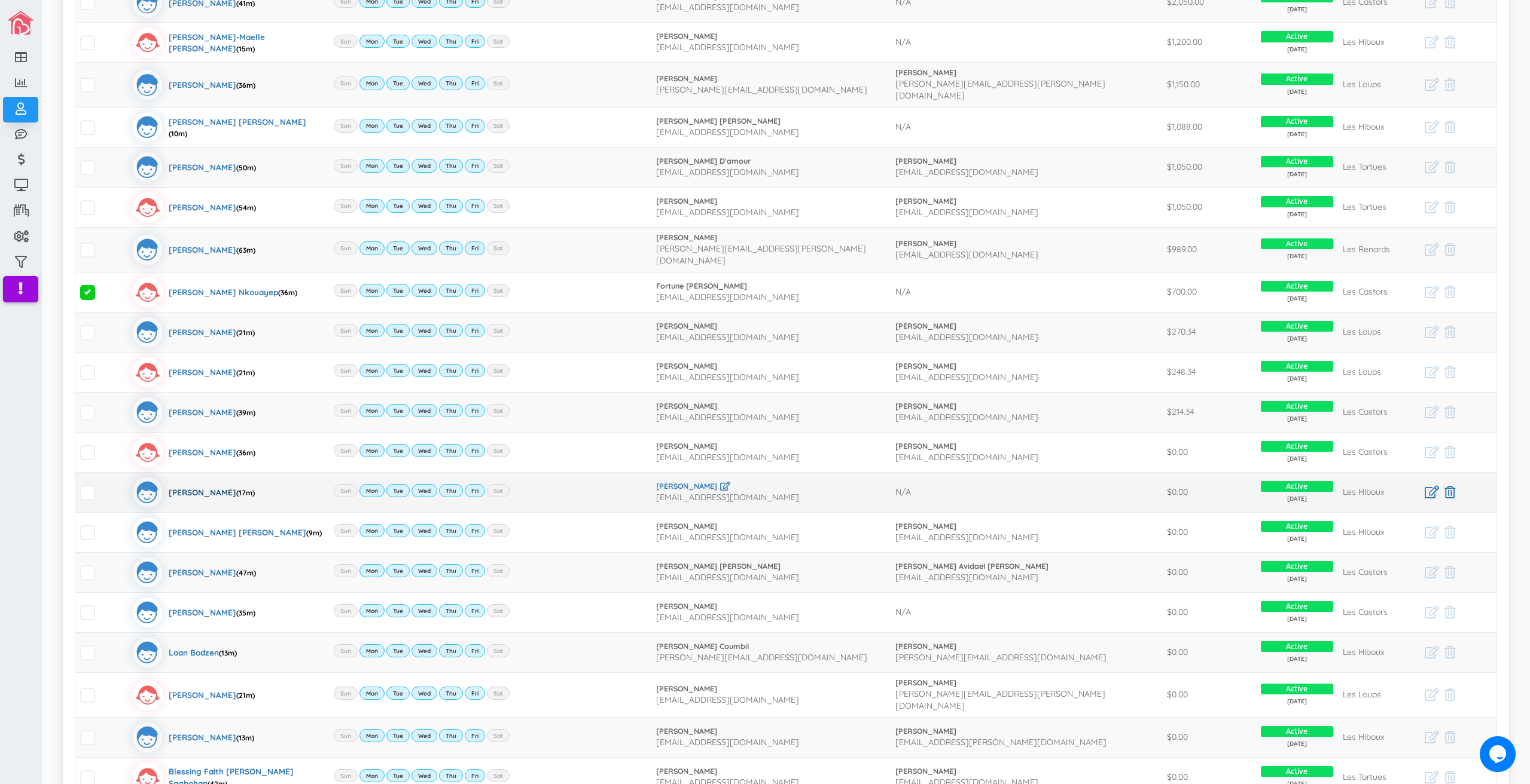
scroll to position [138, 0]
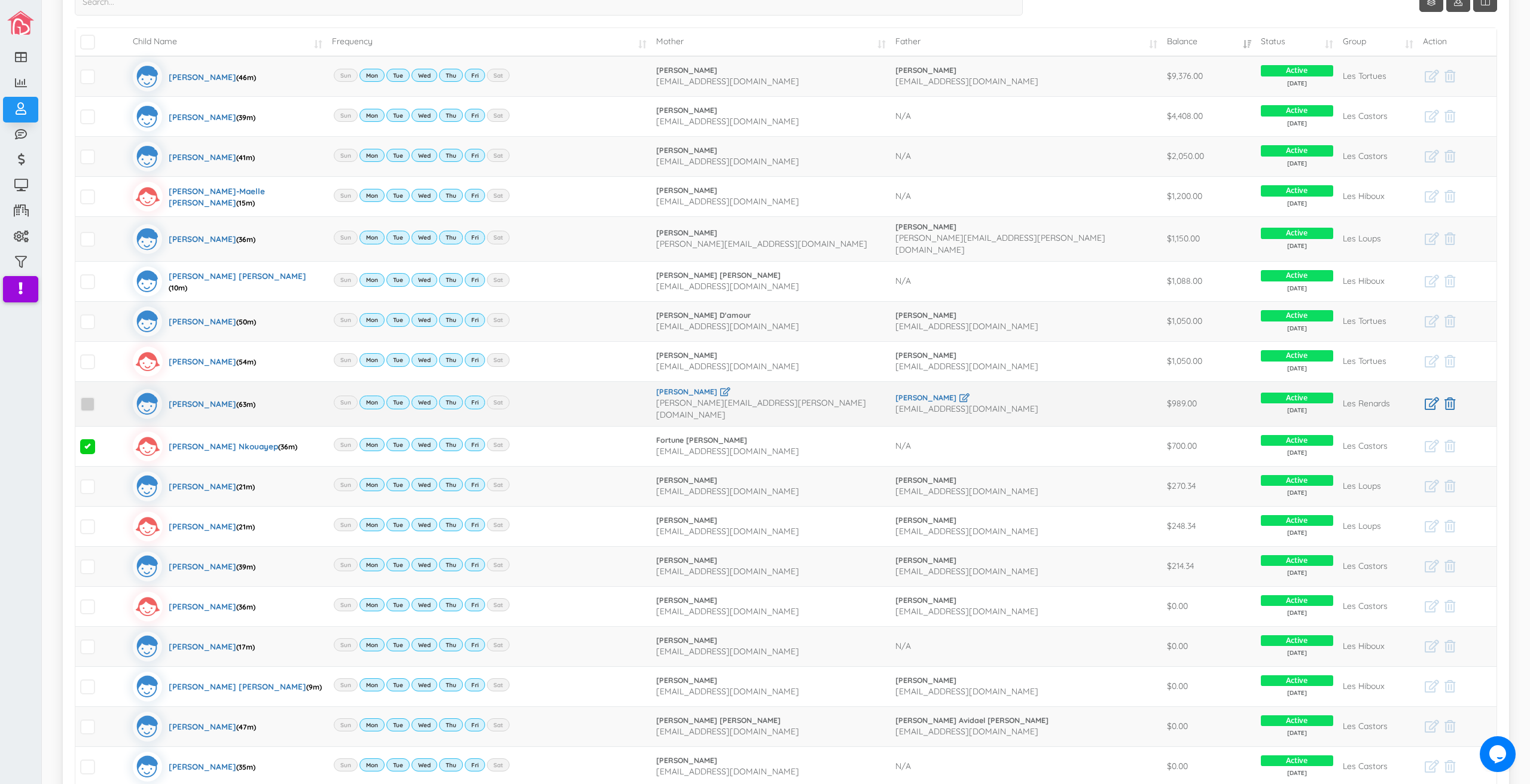
click at [87, 401] on span at bounding box center [88, 405] width 15 height 15
click at [101, 399] on input "checkbox" at bounding box center [101, 399] width 0 height 0
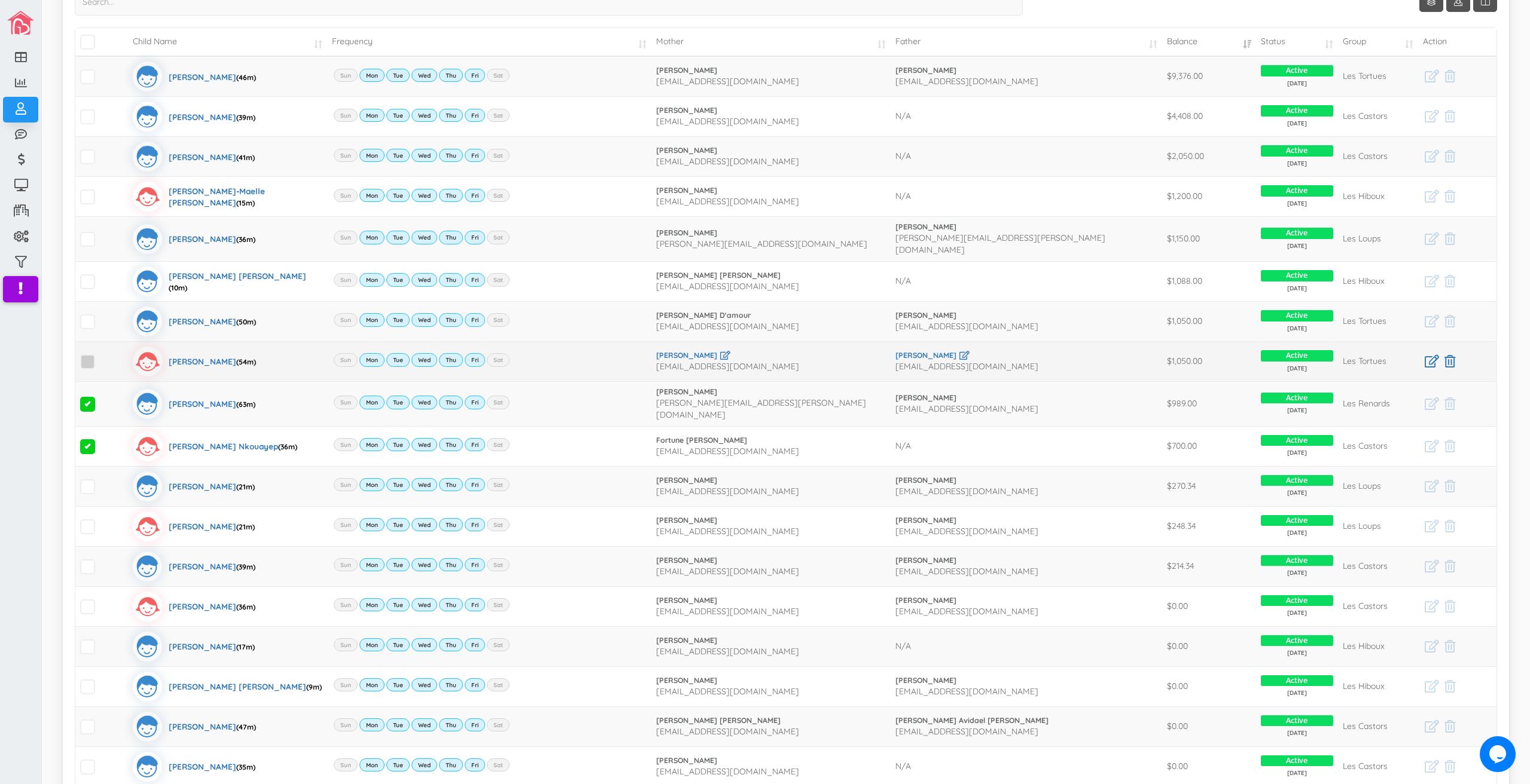
click at [84, 361] on span at bounding box center [88, 362] width 15 height 15
click at [101, 357] on input "checkbox" at bounding box center [101, 357] width 0 height 0
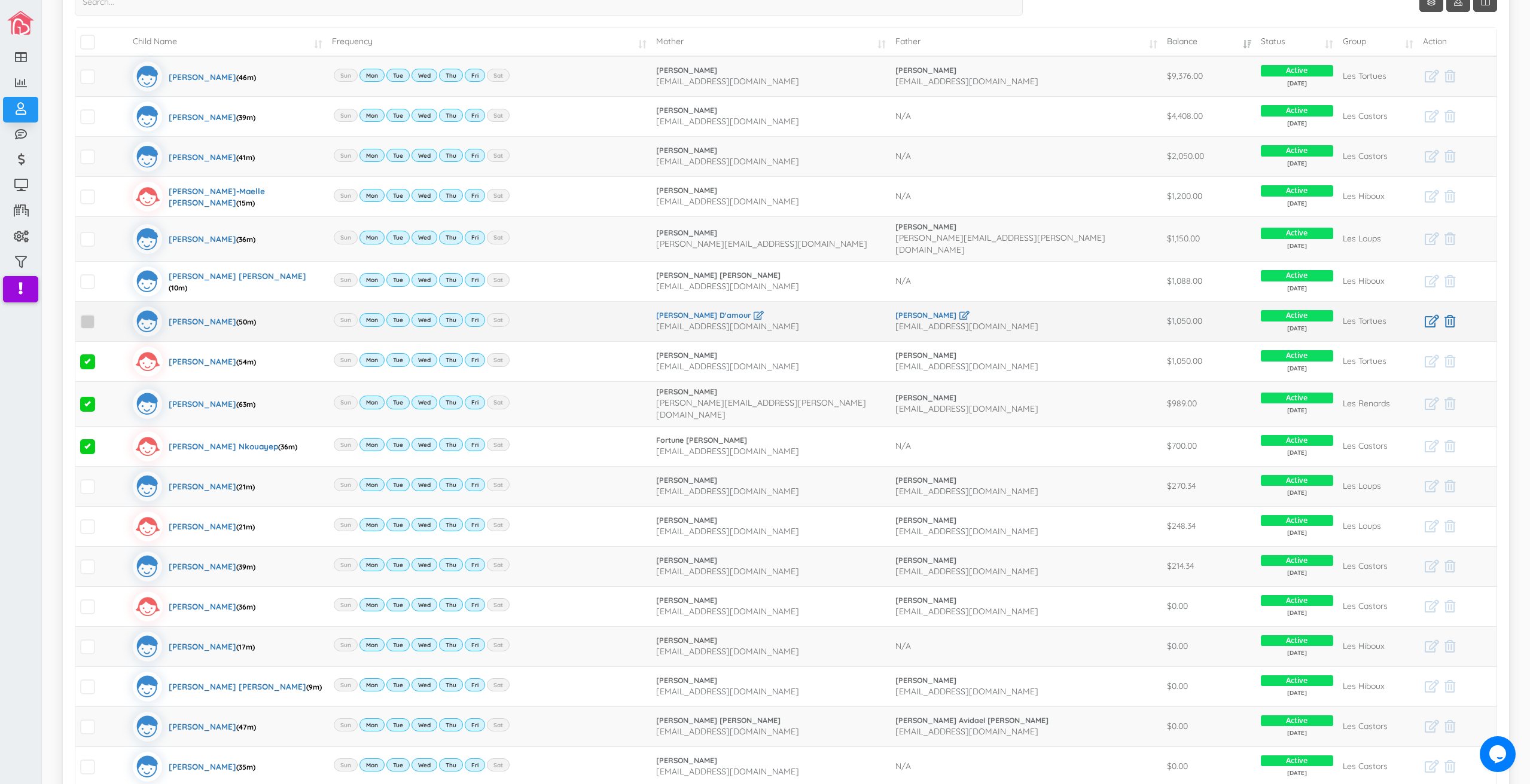
click at [90, 323] on span at bounding box center [88, 322] width 15 height 15
click at [101, 317] on input "checkbox" at bounding box center [101, 317] width 0 height 0
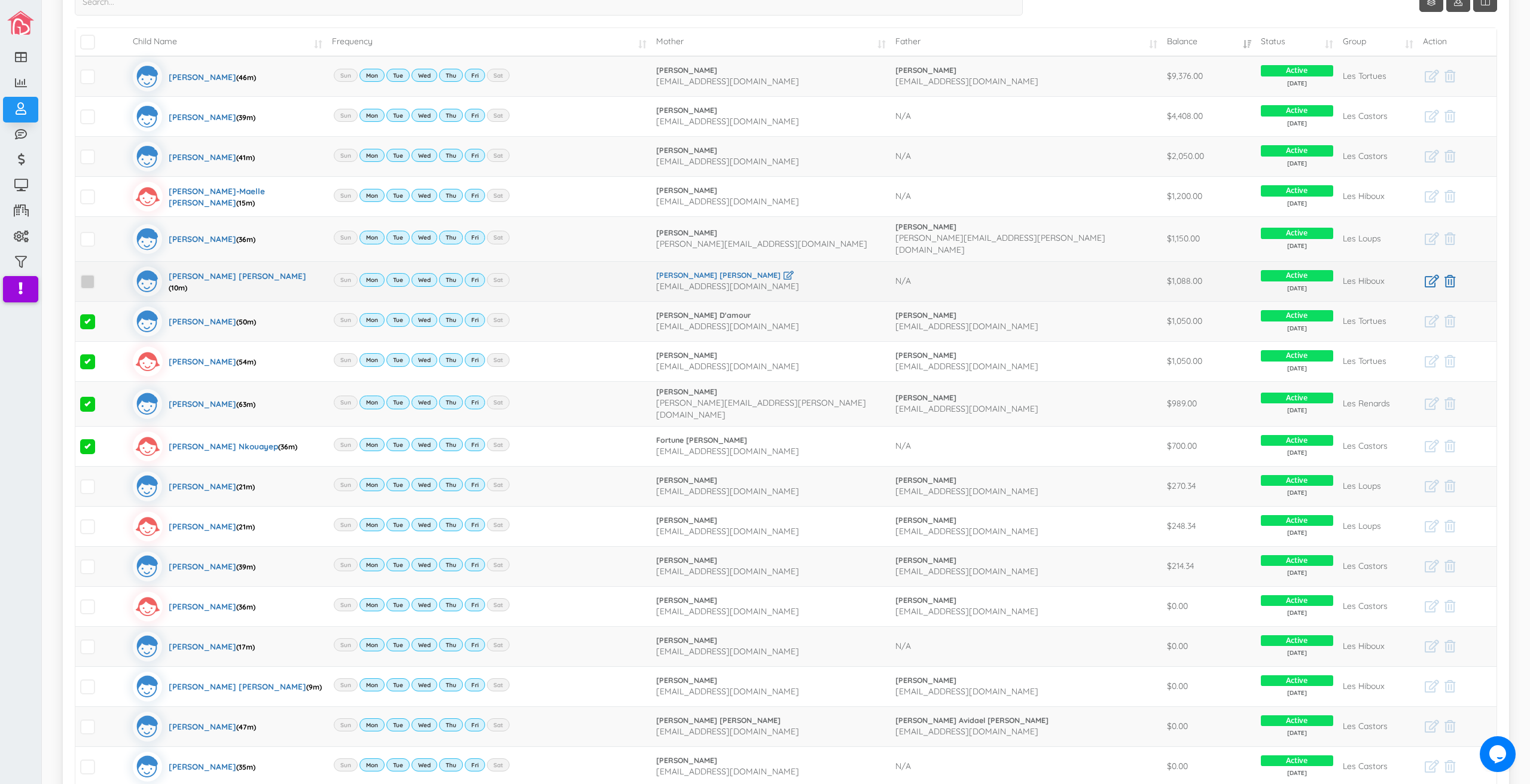
click at [82, 274] on span at bounding box center [88, 282] width 15 height 15
click at [101, 277] on input "checkbox" at bounding box center [101, 277] width 0 height 0
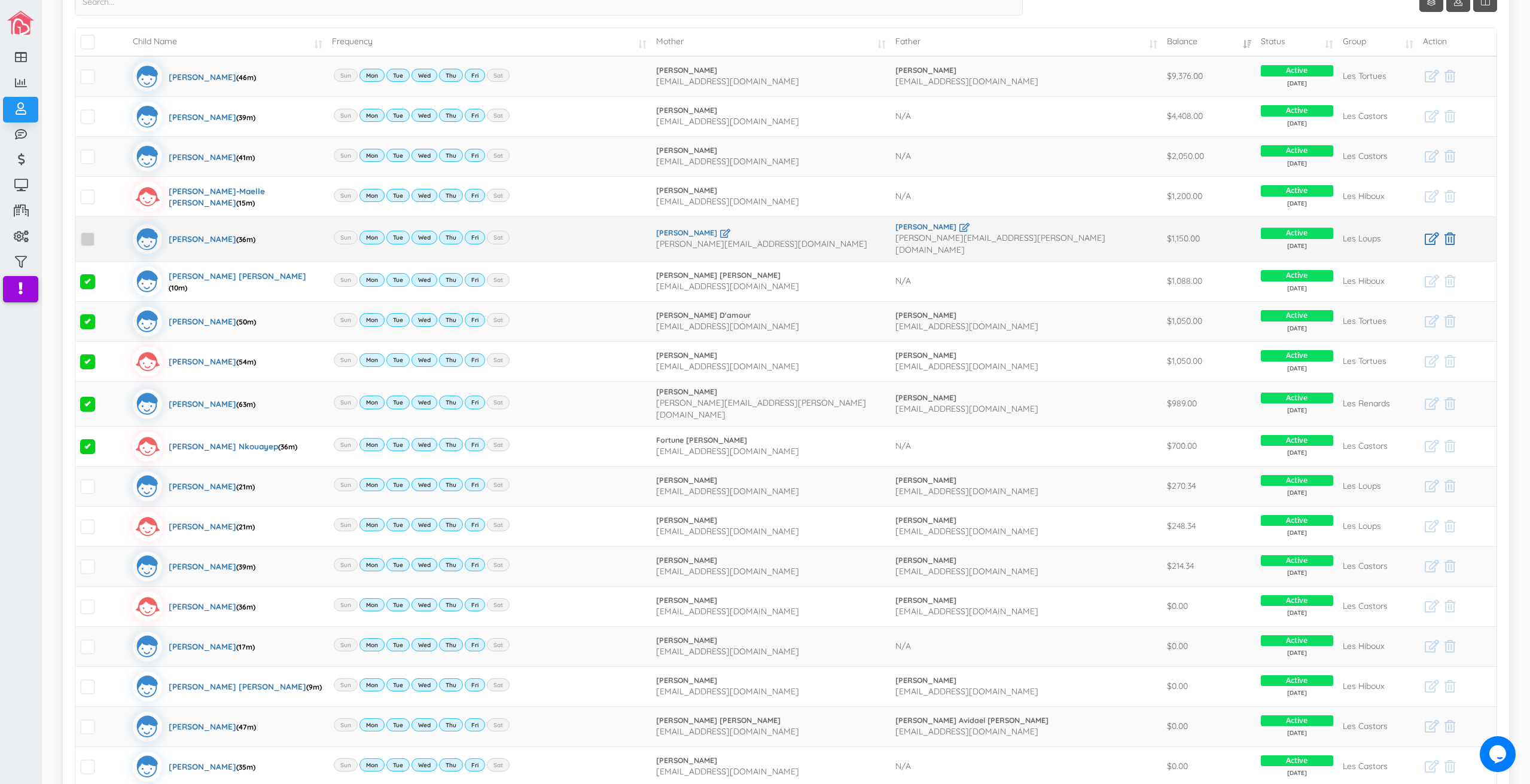
click at [88, 235] on span at bounding box center [88, 240] width 15 height 15
click at [101, 234] on input "checkbox" at bounding box center [101, 234] width 0 height 0
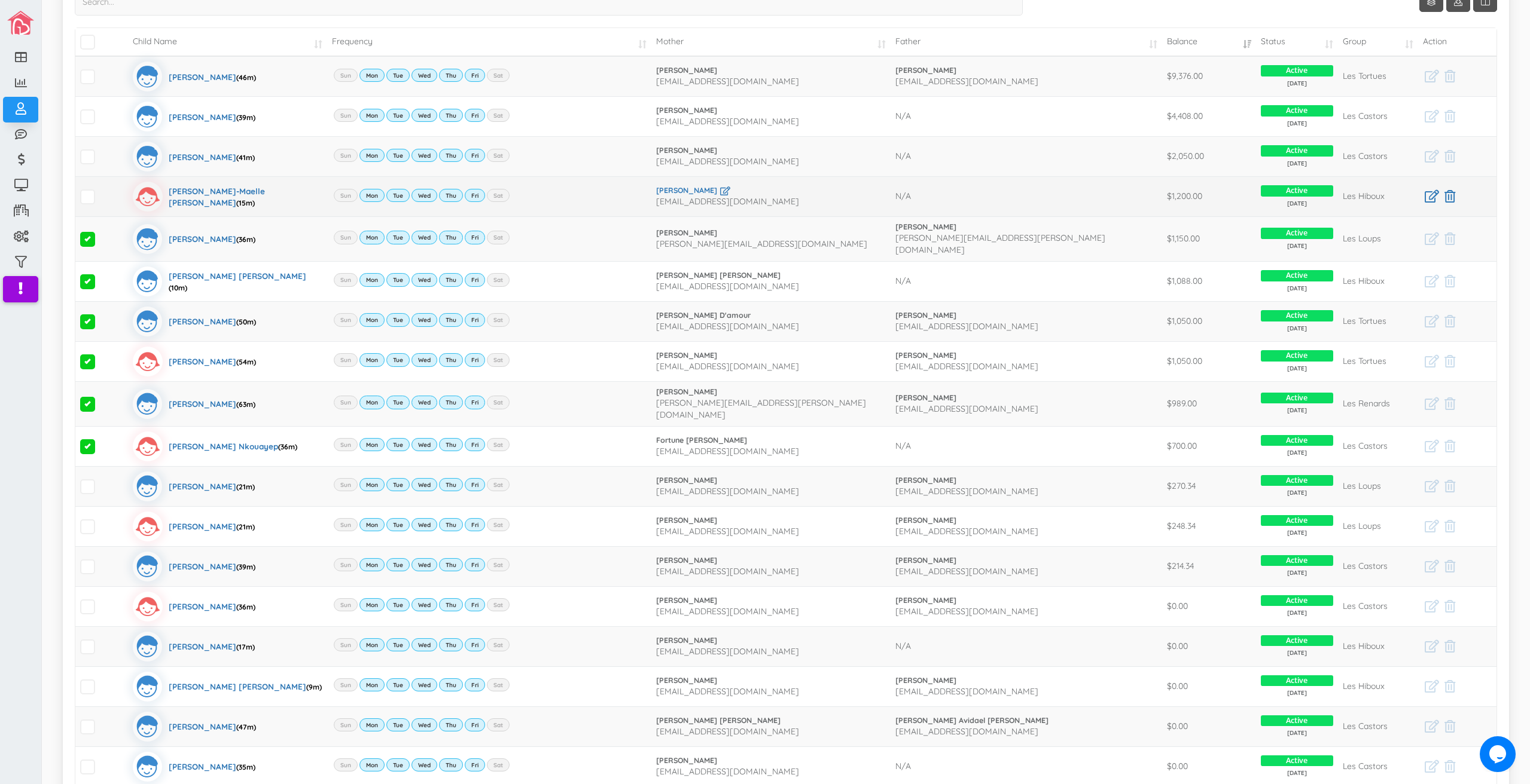
click at [88, 205] on td at bounding box center [101, 197] width 53 height 40
click at [86, 199] on span at bounding box center [88, 197] width 15 height 15
click at [101, 192] on input "checkbox" at bounding box center [101, 192] width 0 height 0
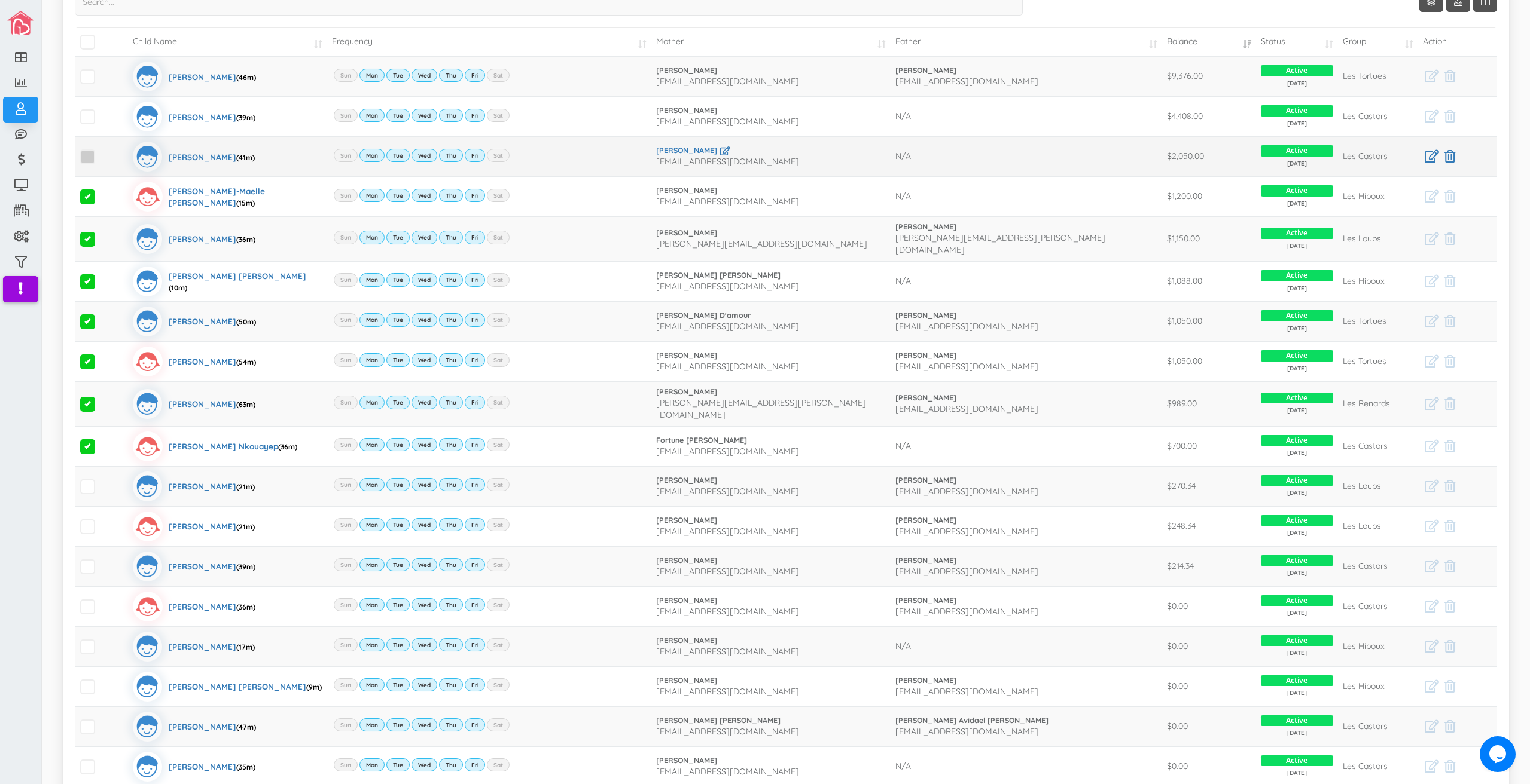
click at [81, 160] on span at bounding box center [88, 157] width 15 height 15
click at [101, 152] on input "checkbox" at bounding box center [101, 152] width 0 height 0
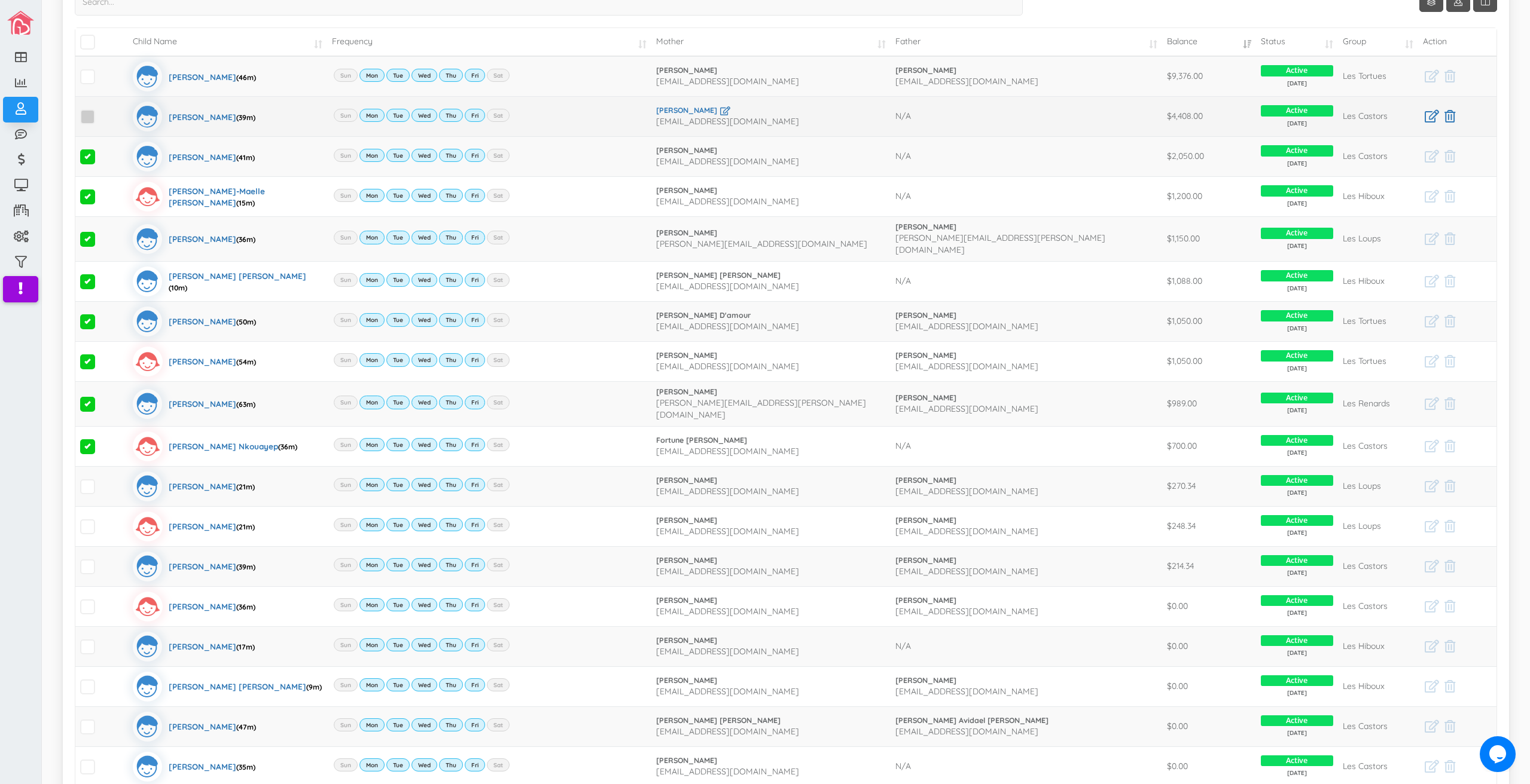
click at [82, 121] on span at bounding box center [88, 117] width 15 height 15
click at [101, 112] on input "checkbox" at bounding box center [101, 112] width 0 height 0
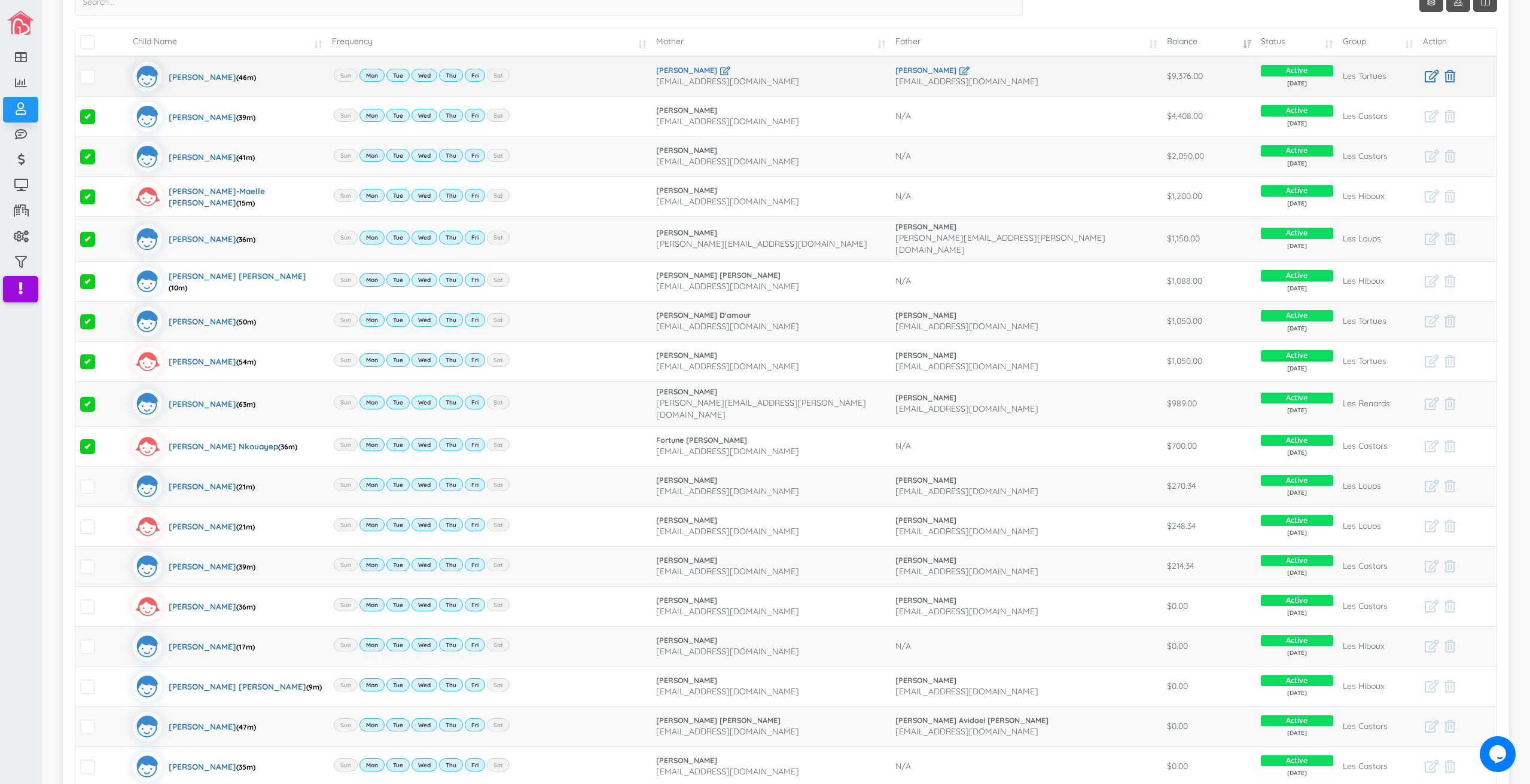
click at [88, 87] on td at bounding box center [101, 76] width 53 height 40
click at [88, 76] on span at bounding box center [88, 77] width 15 height 15
click at [101, 72] on input "checkbox" at bounding box center [101, 72] width 0 height 0
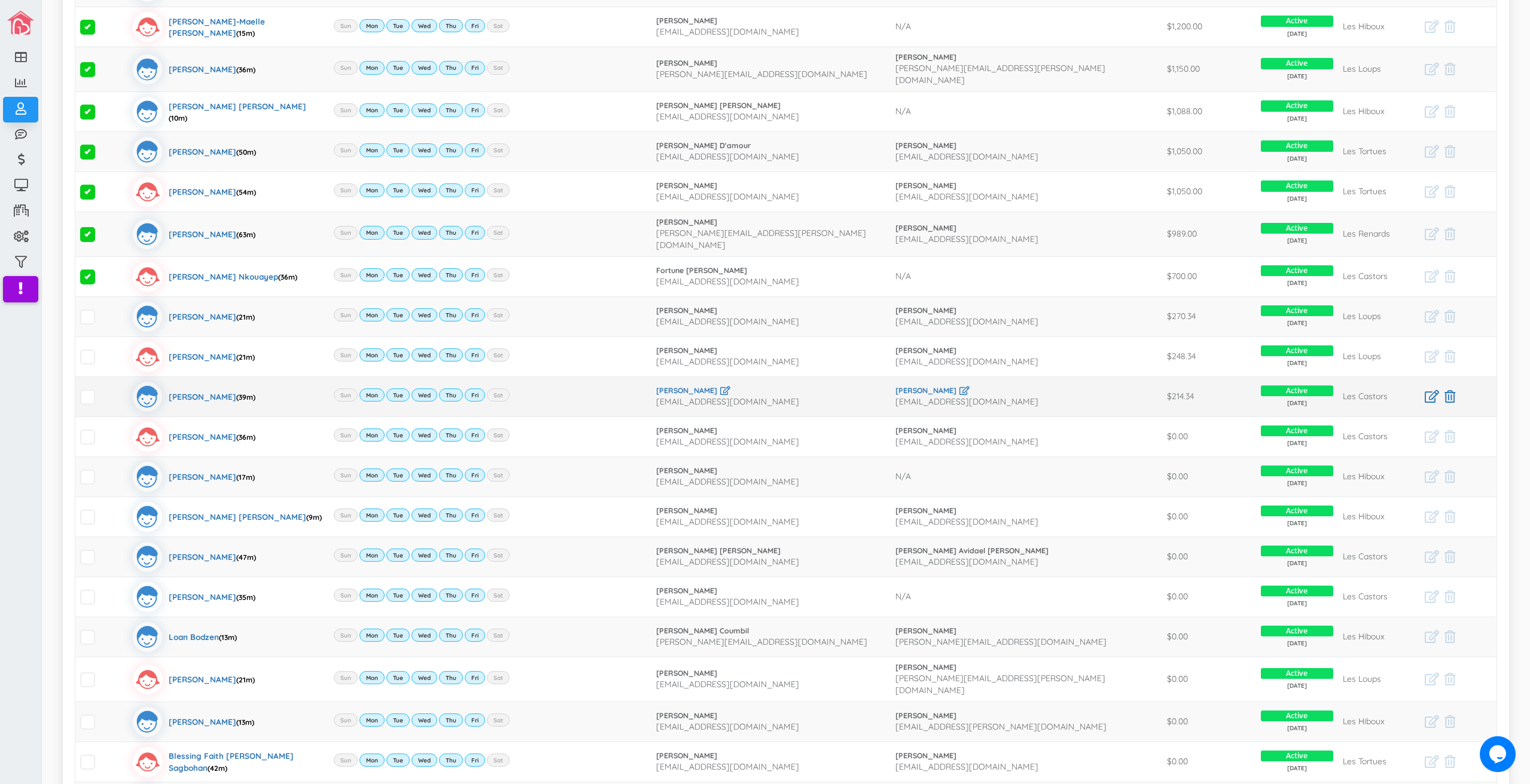
scroll to position [556, 0]
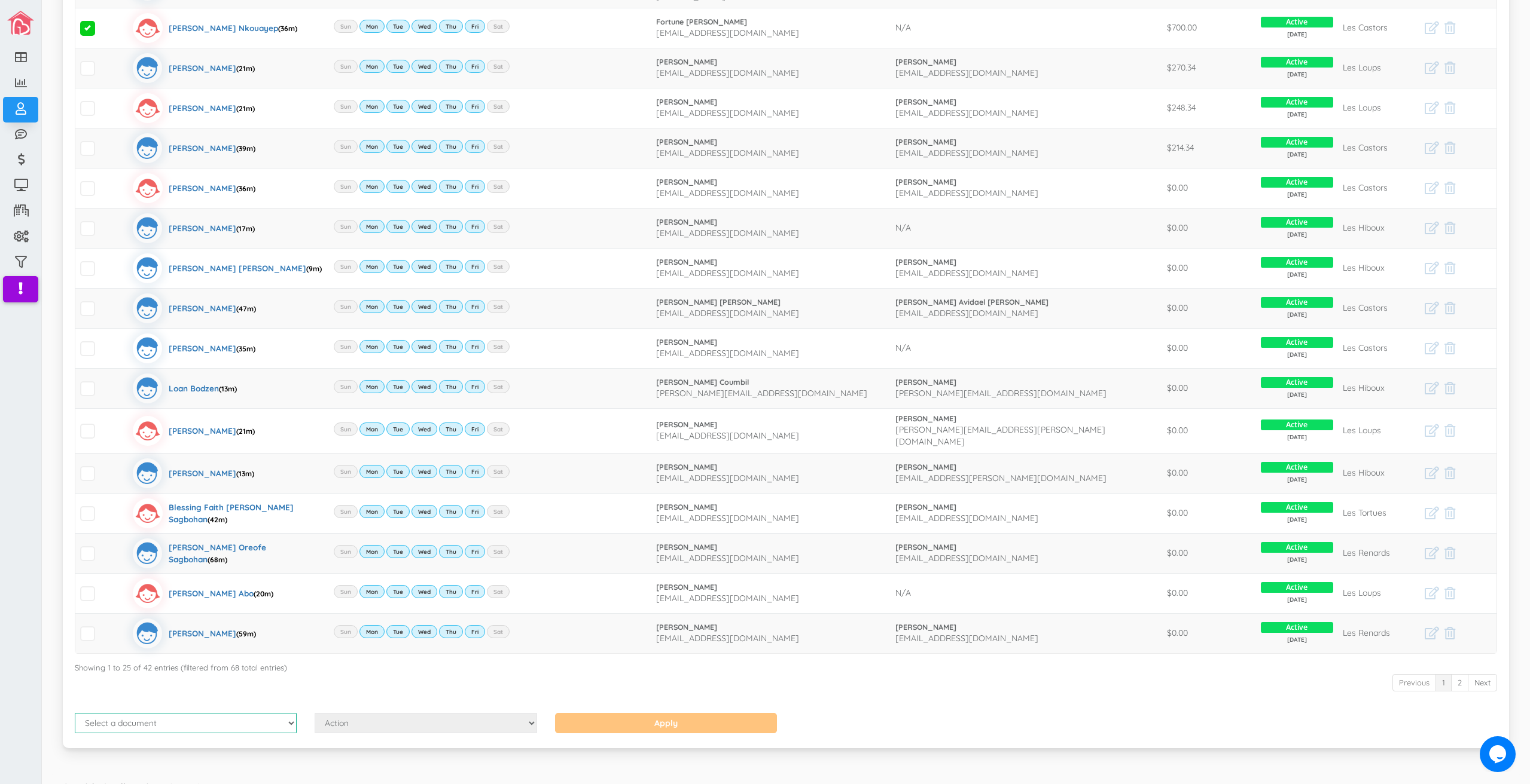
click at [158, 713] on select "Select a document Account Statement Pay Plan Dual Pay Plan" at bounding box center [186, 723] width 222 height 20
select select "1"
click at [75, 713] on select "Select a document Account Statement Pay Plan Dual Pay Plan" at bounding box center [186, 723] width 222 height 20
click at [415, 723] on div "Show Columns Child Name Email Frequency Mother Father Appartment House [GEOGRAP…" at bounding box center [785, 154] width 1446 height 1188
drag, startPoint x: 408, startPoint y: 719, endPoint x: 402, endPoint y: 721, distance: 6.3
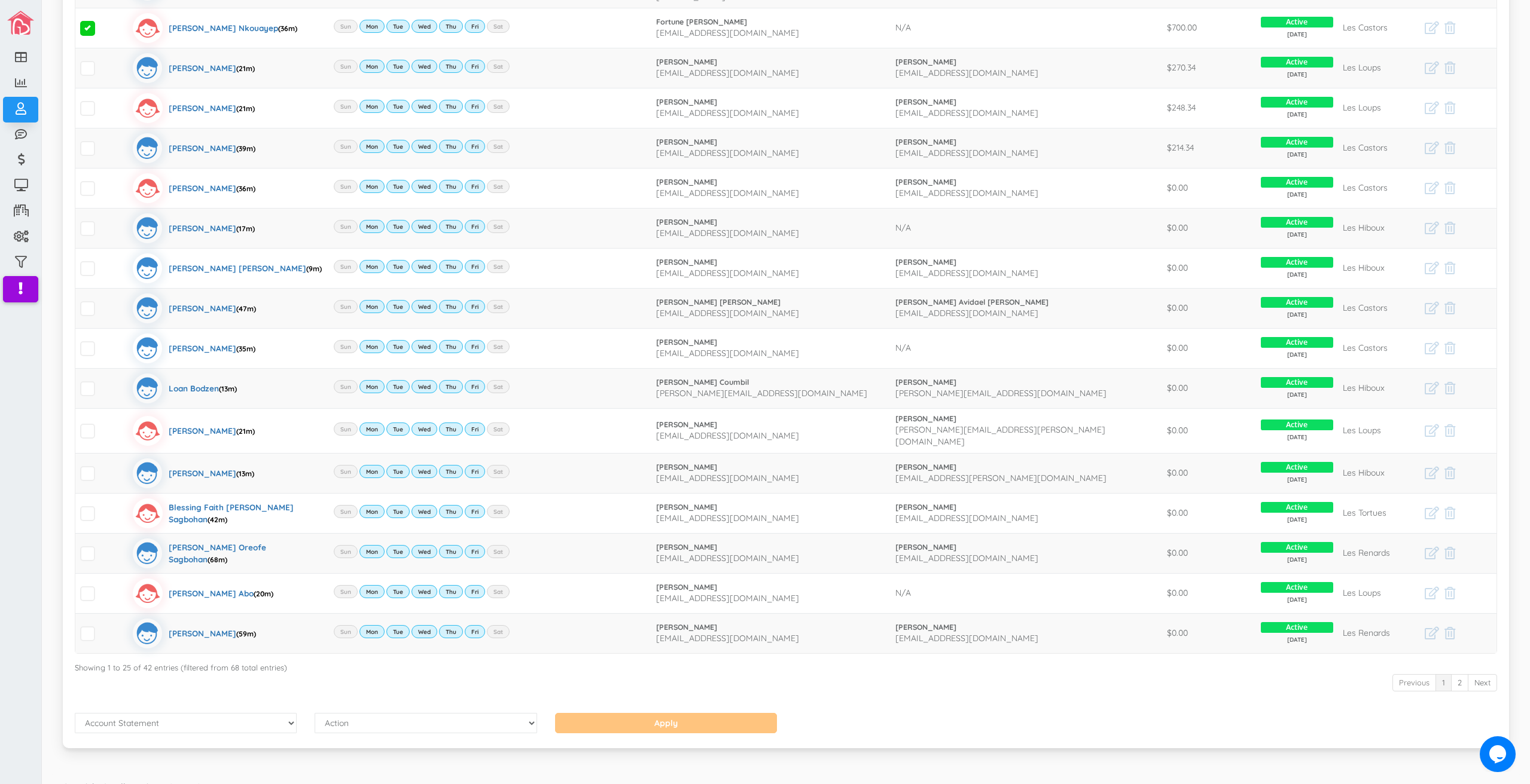
click at [407, 719] on div "Select a document Account Statement Pay Plan Dual Pay Plan Action Send Email Vi…" at bounding box center [786, 725] width 1440 height 24
click at [338, 717] on select "Action Send Email View Download" at bounding box center [425, 723] width 222 height 20
select select "1"
click at [315, 713] on select "Action Send Email View Download" at bounding box center [425, 723] width 222 height 20
click at [706, 719] on div "Apply" at bounding box center [666, 725] width 240 height 24
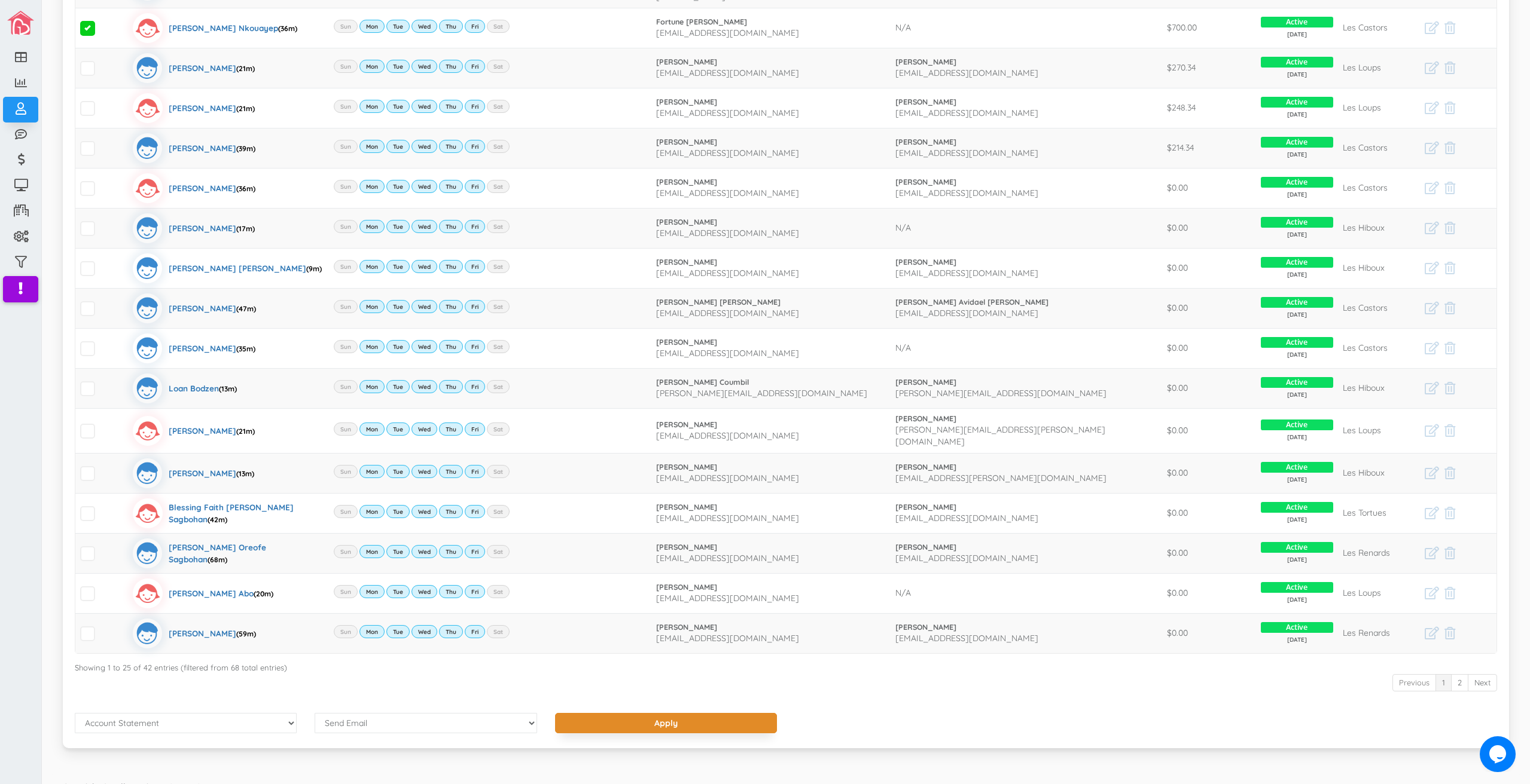
click at [702, 713] on input "Apply" at bounding box center [666, 723] width 222 height 20
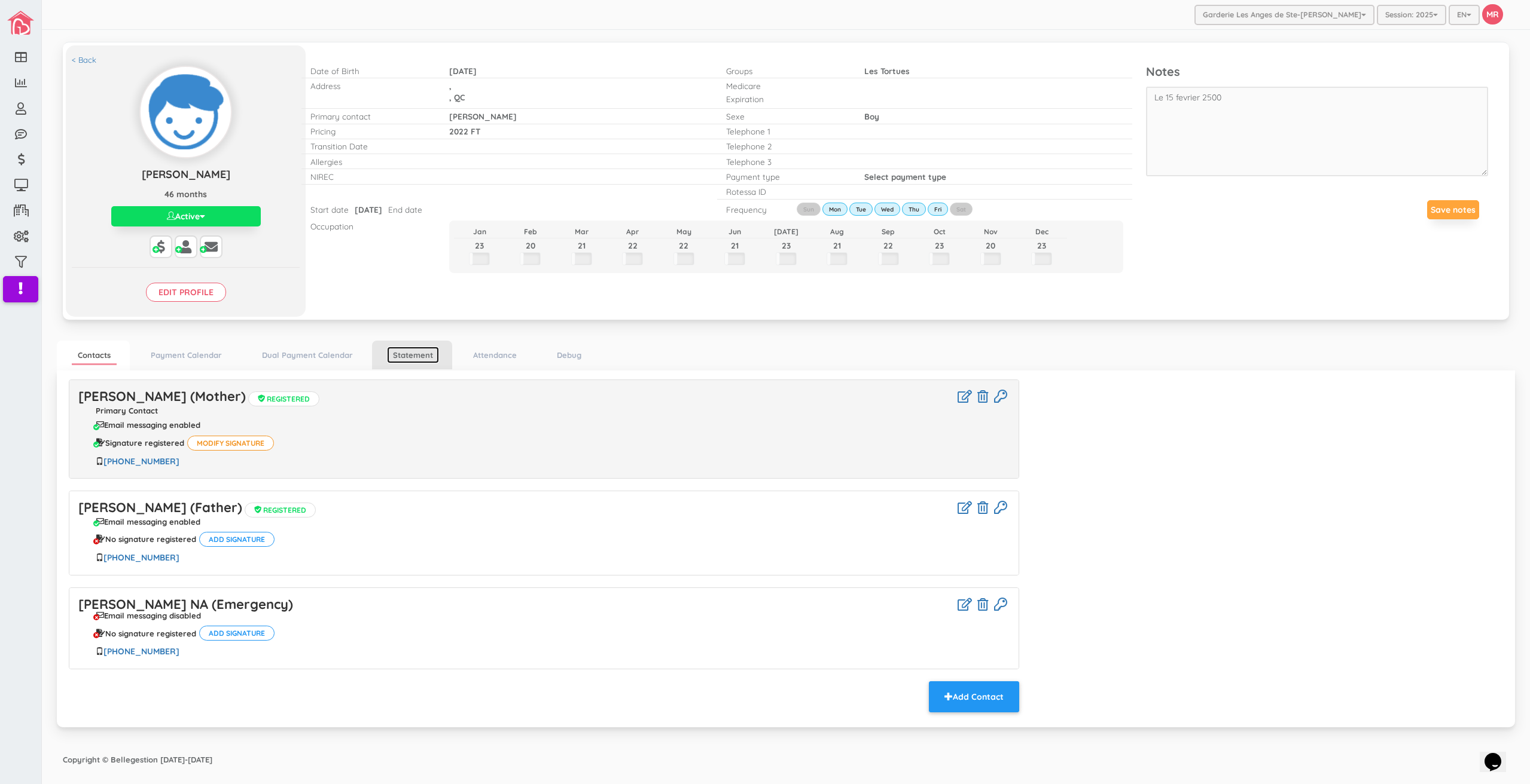
click at [418, 352] on link "Statement" at bounding box center [413, 355] width 52 height 17
